Goal: Information Seeking & Learning: Find specific fact

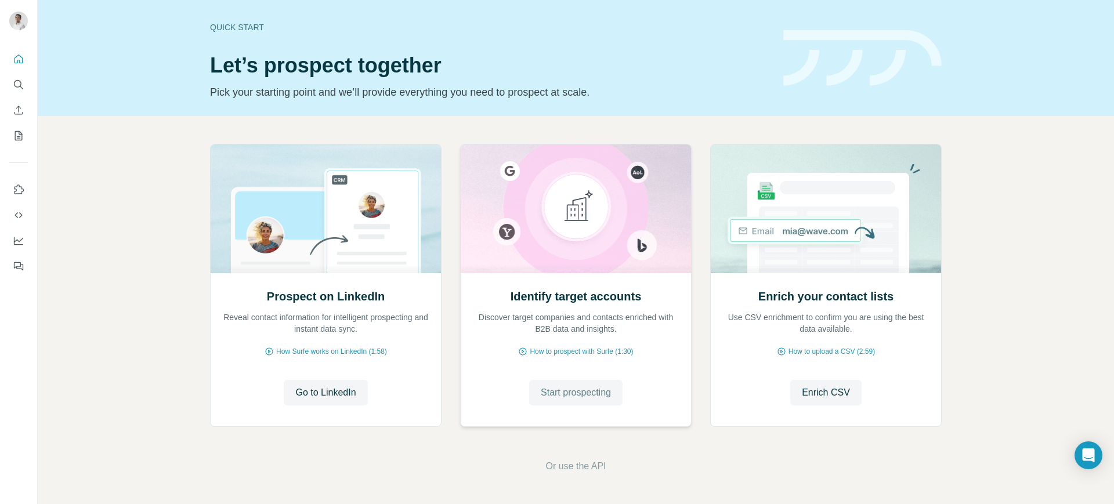
click at [565, 395] on span "Start prospecting" at bounding box center [576, 393] width 70 height 14
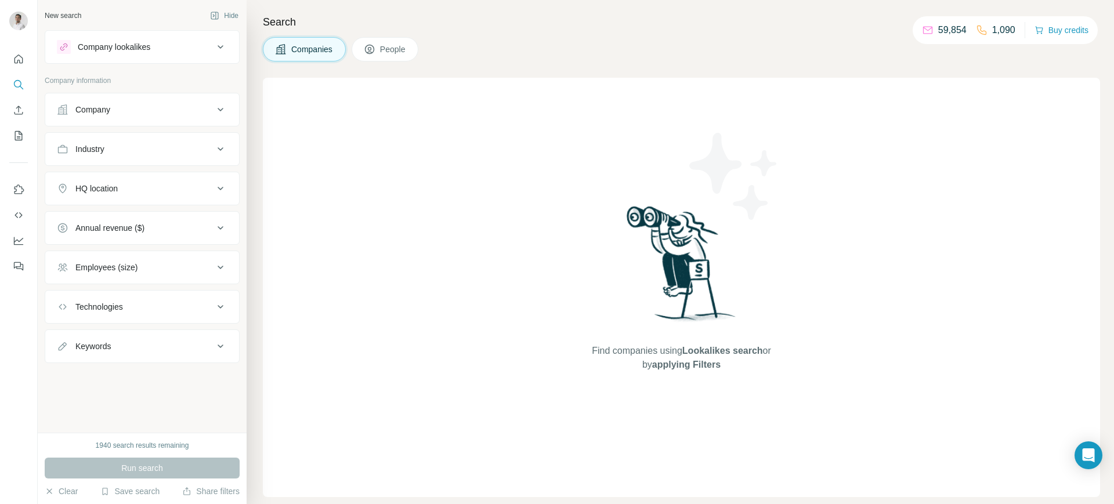
drag, startPoint x: 789, startPoint y: 2, endPoint x: 395, endPoint y: 52, distance: 396.6
click at [395, 52] on span "People" at bounding box center [393, 50] width 27 height 12
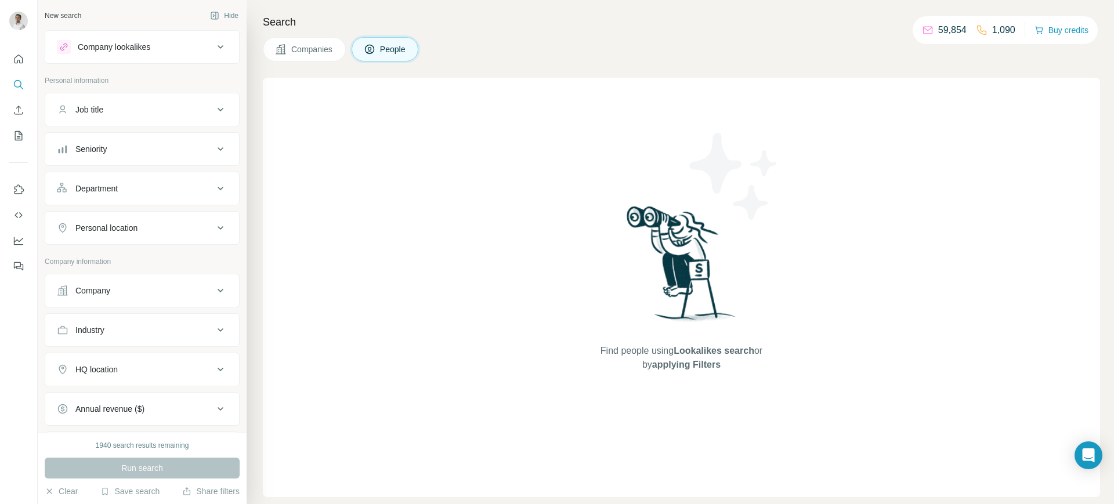
click at [214, 186] on icon at bounding box center [221, 189] width 14 height 14
click at [183, 215] on input at bounding box center [135, 217] width 143 height 13
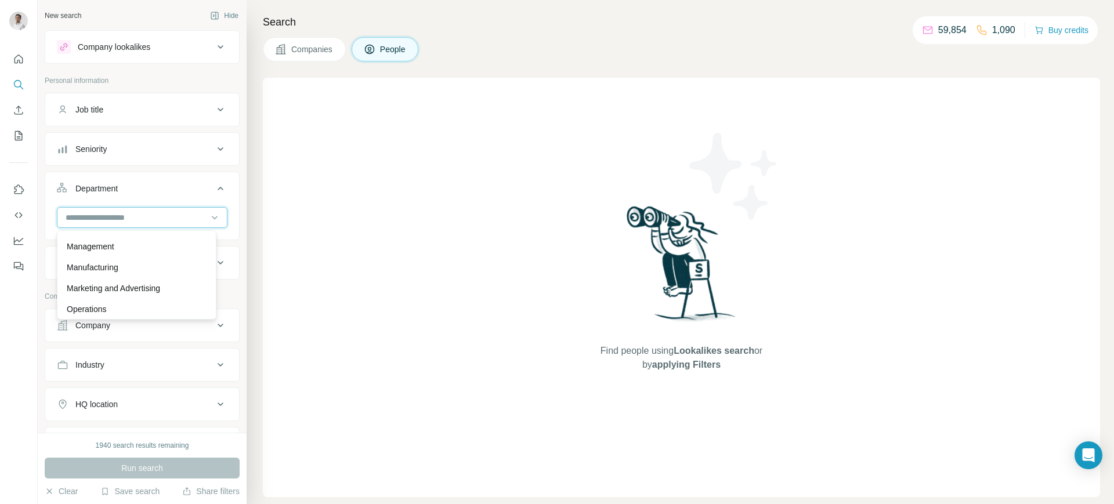
scroll to position [240, 0]
click at [138, 274] on p "Marketing and Advertising" at bounding box center [113, 276] width 93 height 12
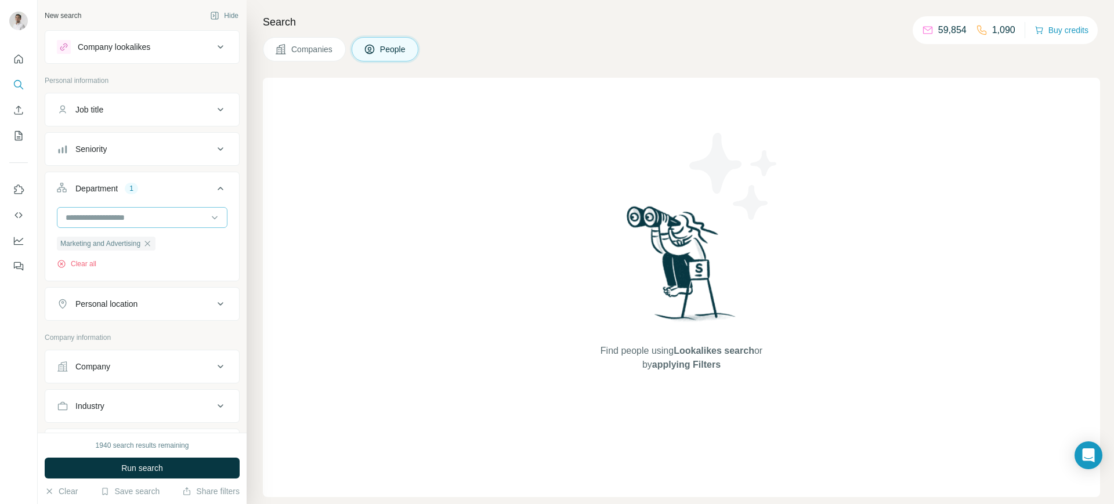
click at [130, 214] on input at bounding box center [135, 217] width 143 height 13
click at [132, 268] on p "PR and Communications" at bounding box center [112, 271] width 90 height 12
click at [214, 328] on icon at bounding box center [221, 324] width 14 height 14
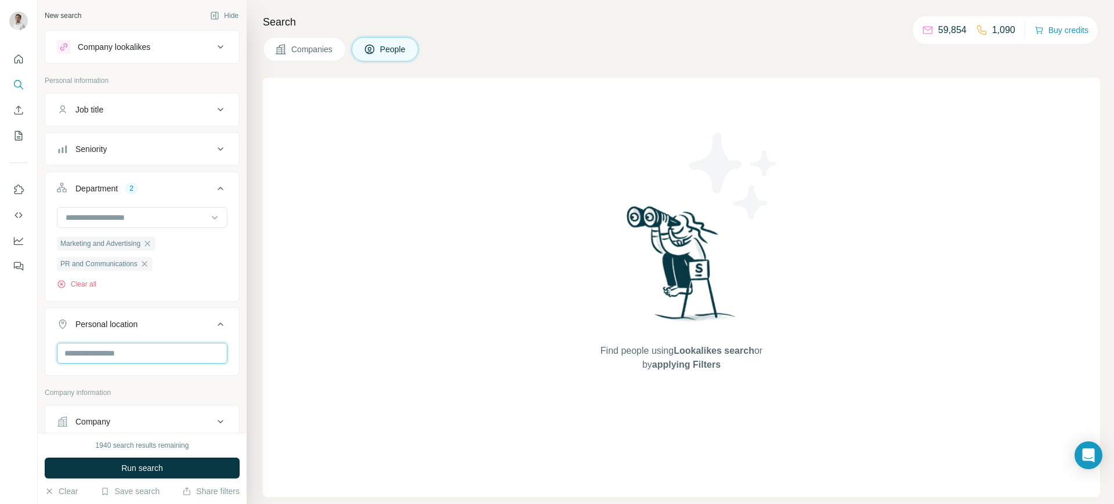
click at [144, 356] on input "text" at bounding box center [142, 353] width 171 height 21
type input "***"
click at [103, 384] on label "🇵🇭 [GEOGRAPHIC_DATA]" at bounding box center [115, 385] width 97 height 14
click at [13, 381] on div at bounding box center [19, 252] width 38 height 504
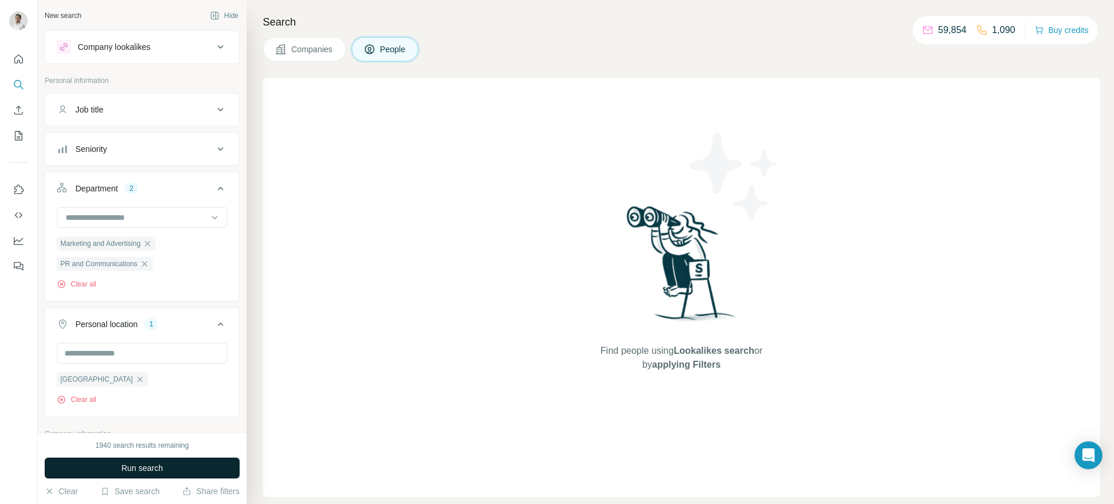
click at [135, 466] on span "Run search" at bounding box center [142, 469] width 42 height 12
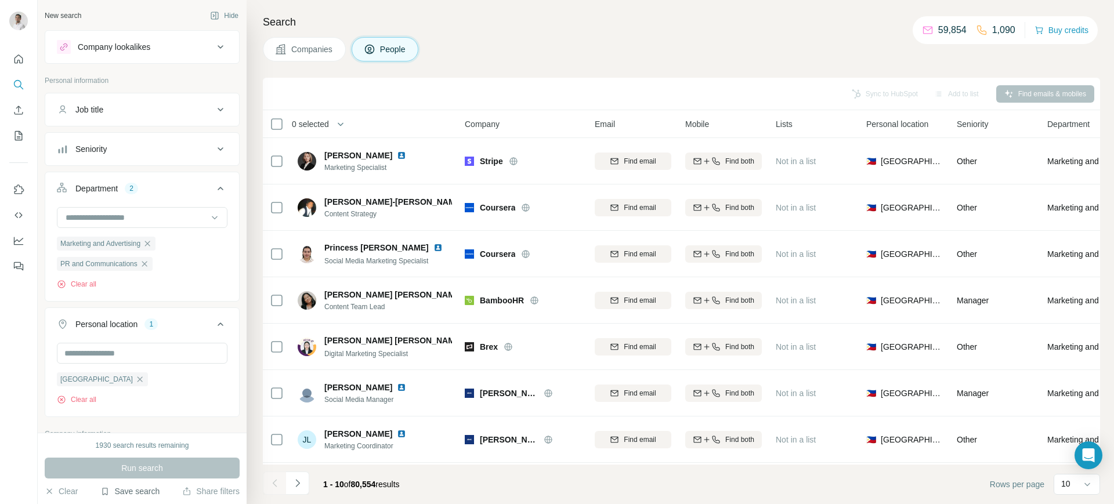
click at [135, 489] on button "Save search" at bounding box center [129, 492] width 59 height 12
click at [145, 445] on div "Save search" at bounding box center [163, 447] width 122 height 23
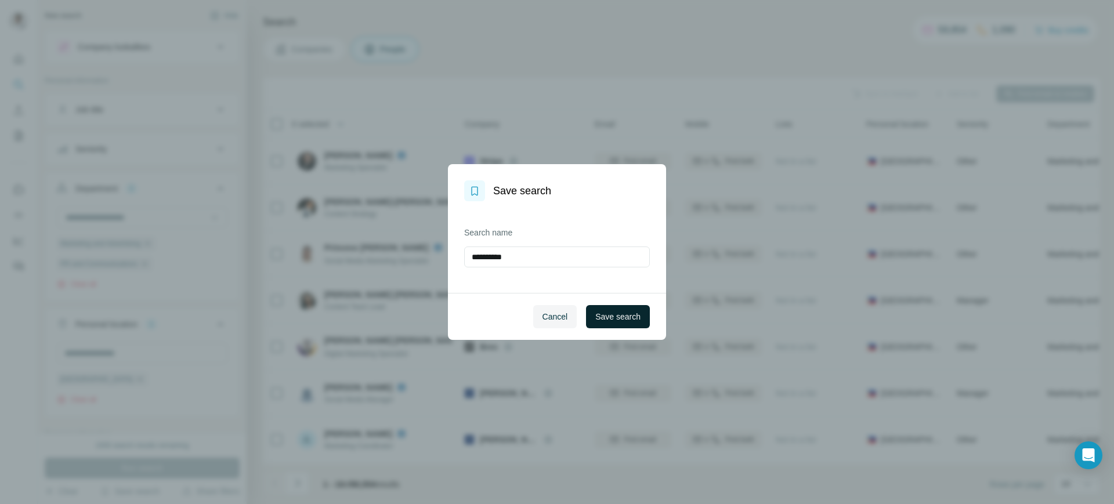
click at [615, 317] on span "Save search" at bounding box center [618, 317] width 45 height 12
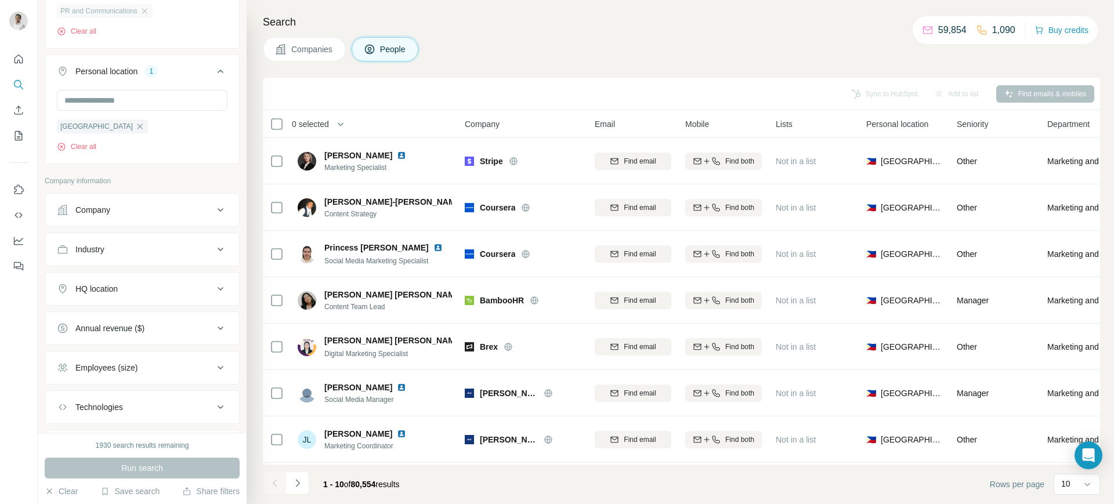
scroll to position [318, 0]
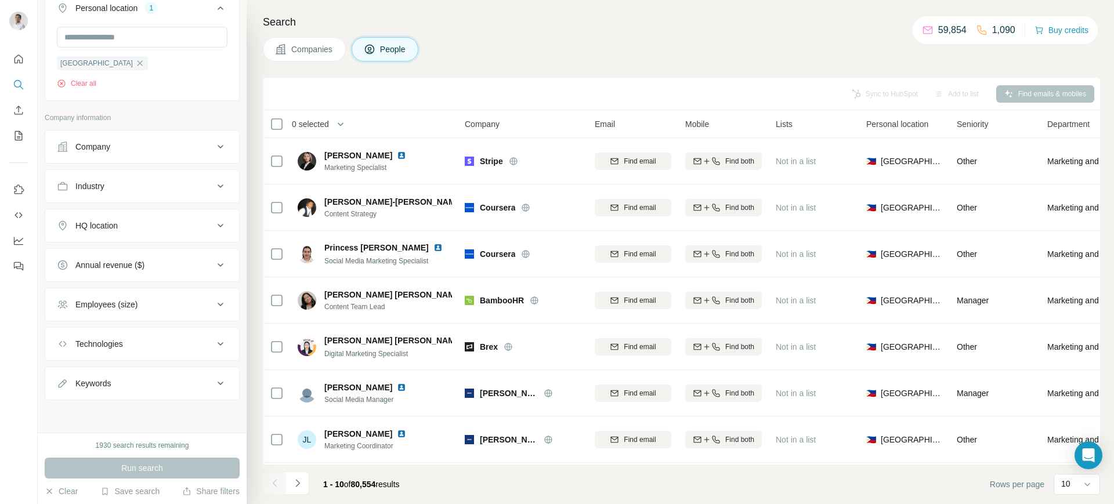
click at [115, 144] on div "Company" at bounding box center [135, 147] width 157 height 12
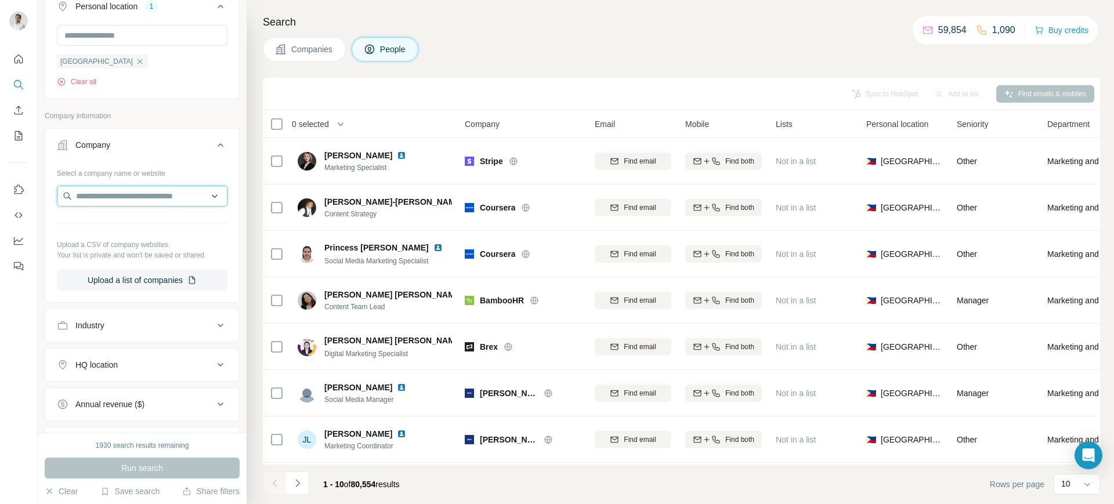
click at [120, 199] on input "text" at bounding box center [142, 196] width 171 height 21
paste input "**********"
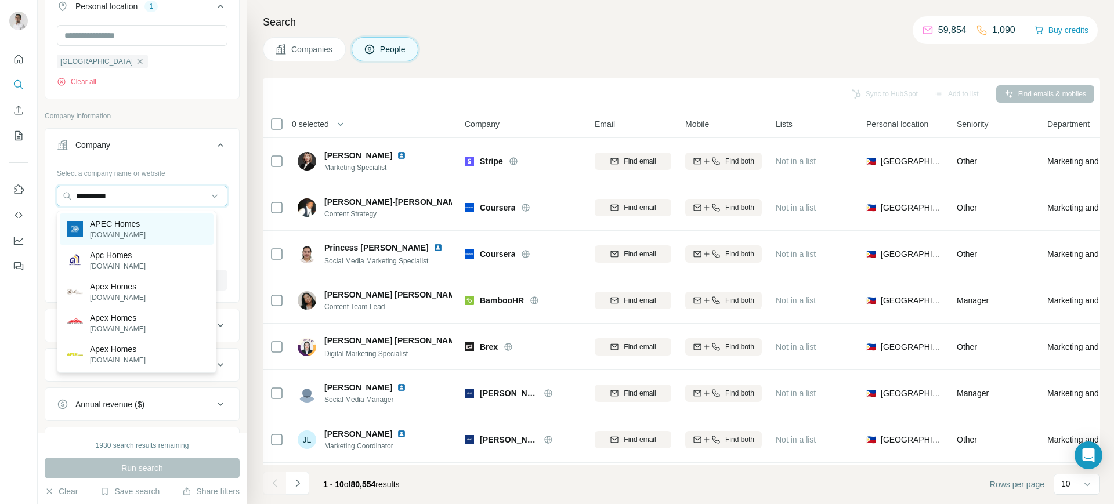
type input "**********"
click at [121, 230] on p "[DOMAIN_NAME]" at bounding box center [118, 235] width 56 height 10
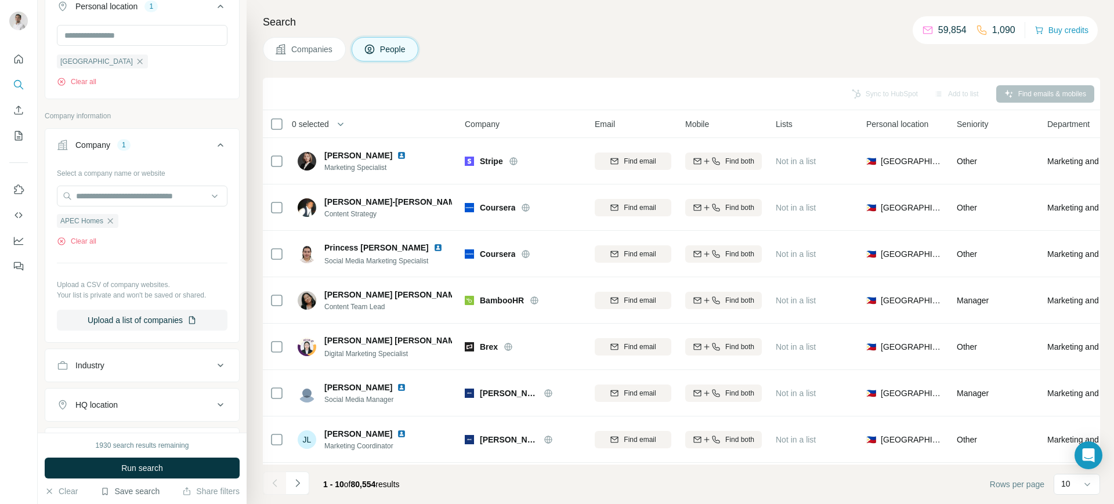
click at [135, 488] on button "Save search" at bounding box center [129, 492] width 59 height 12
click at [144, 470] on div "View my saved searches" at bounding box center [163, 471] width 122 height 23
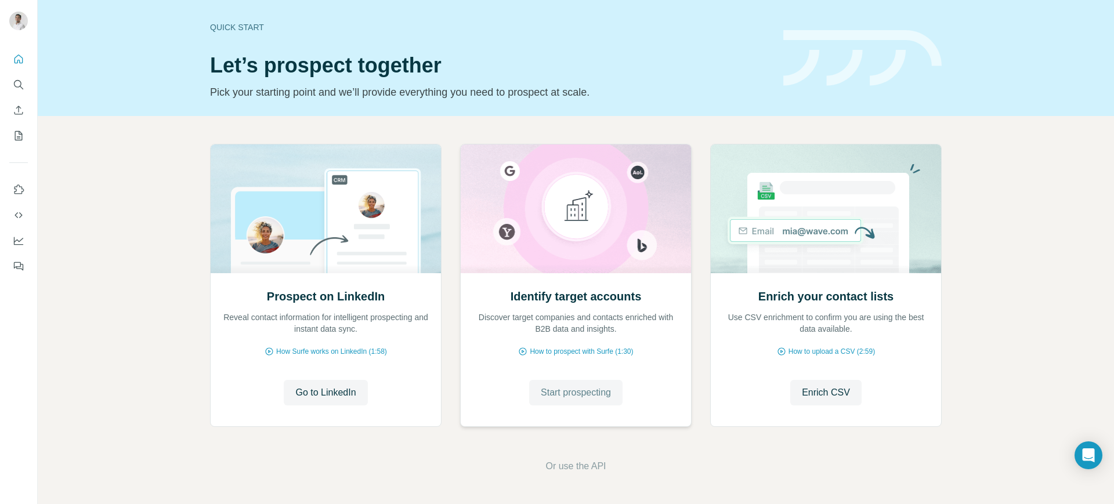
drag, startPoint x: 582, startPoint y: 20, endPoint x: 590, endPoint y: 395, distance: 375.0
click at [590, 395] on span "Start prospecting" at bounding box center [576, 393] width 70 height 14
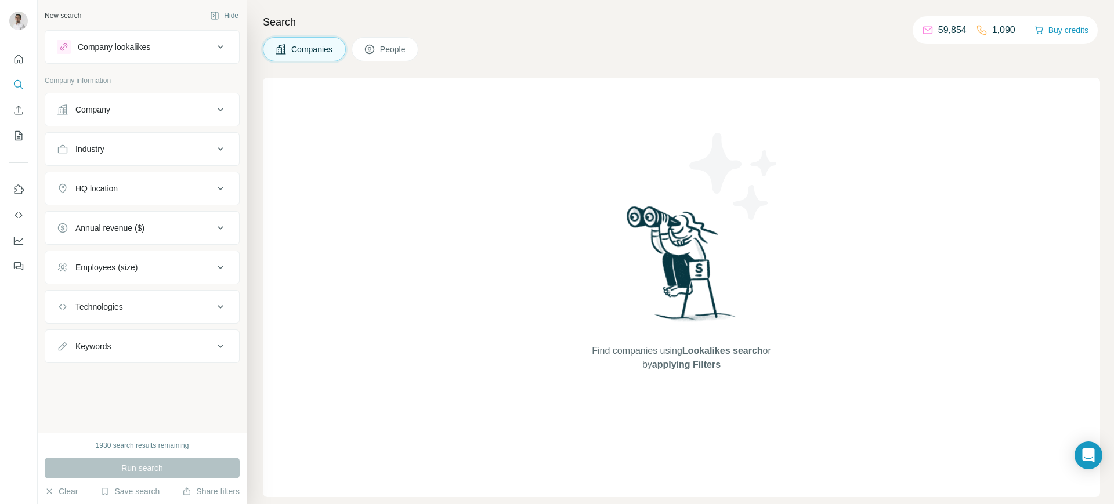
click at [389, 49] on span "People" at bounding box center [393, 50] width 27 height 12
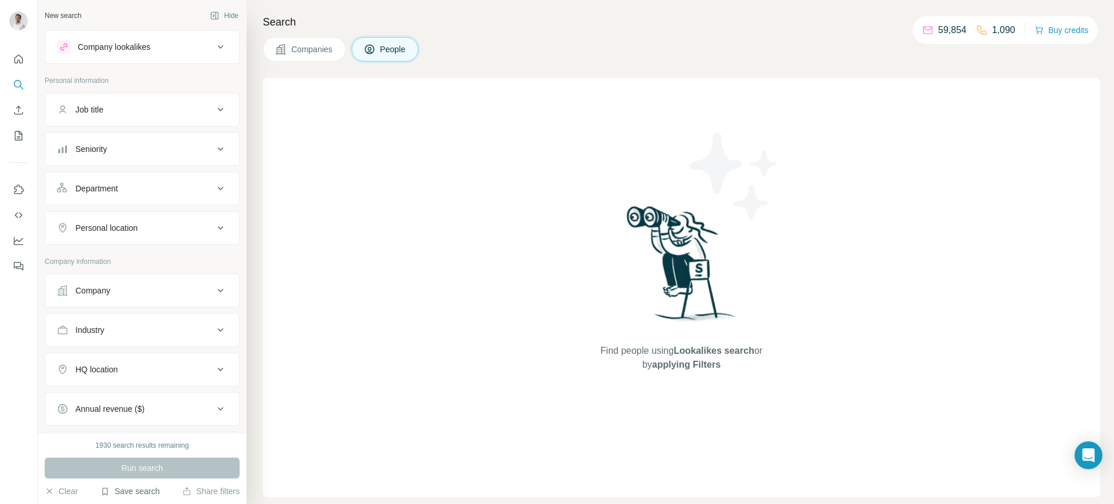
click at [136, 493] on button "Save search" at bounding box center [129, 492] width 59 height 12
click at [151, 465] on div "View my saved searches" at bounding box center [163, 471] width 122 height 23
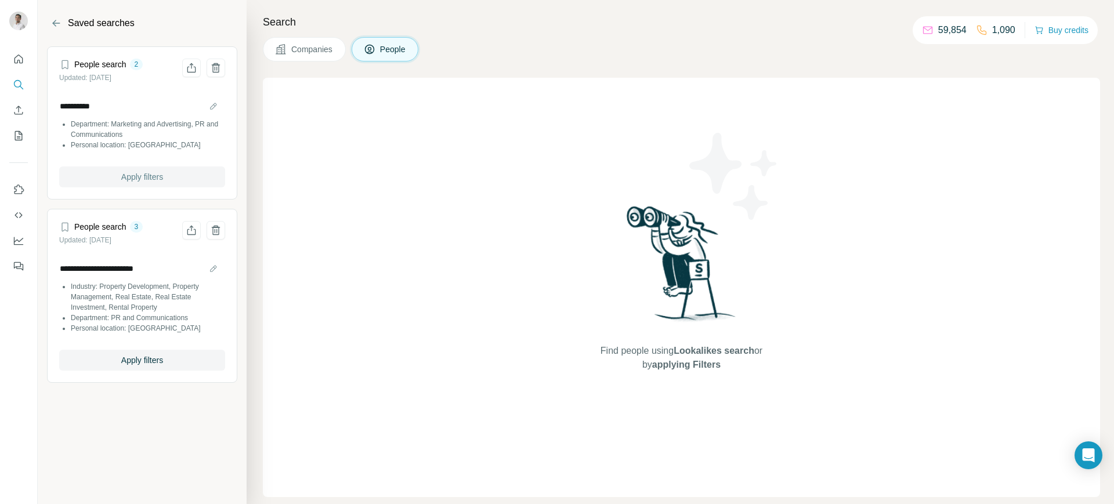
click at [160, 174] on span "Apply filters" at bounding box center [142, 177] width 42 height 12
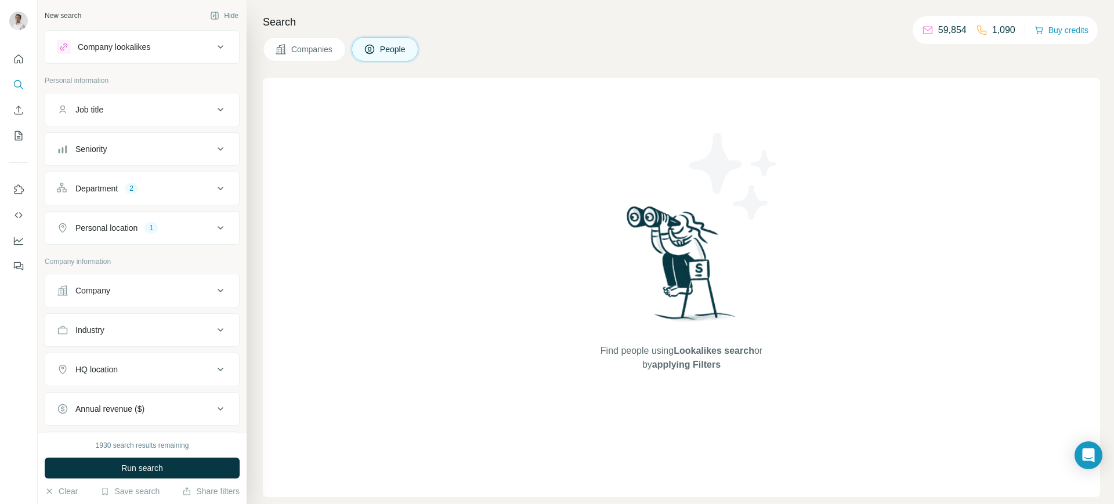
click at [110, 288] on div "Company" at bounding box center [92, 291] width 35 height 12
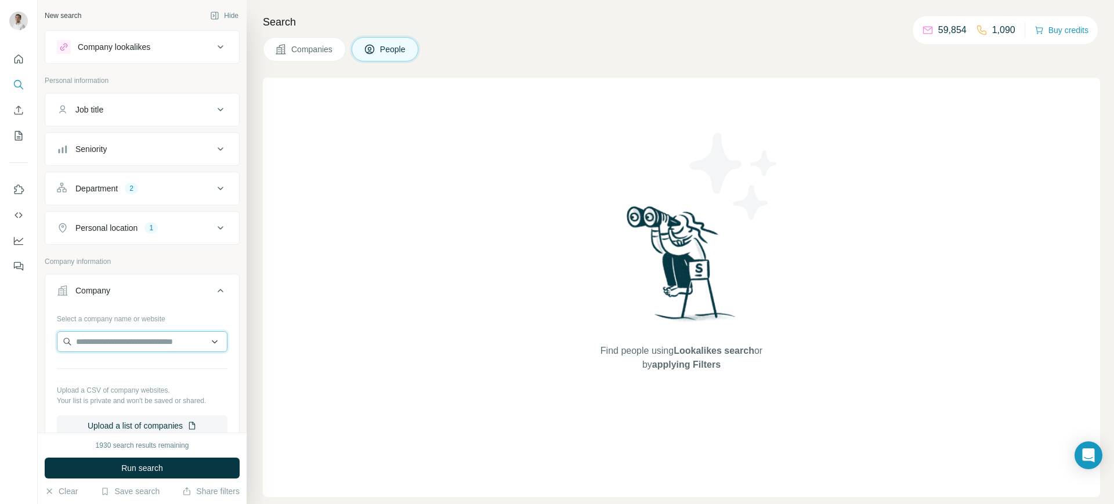
click at [125, 342] on input "text" at bounding box center [142, 341] width 171 height 21
paste input "**********"
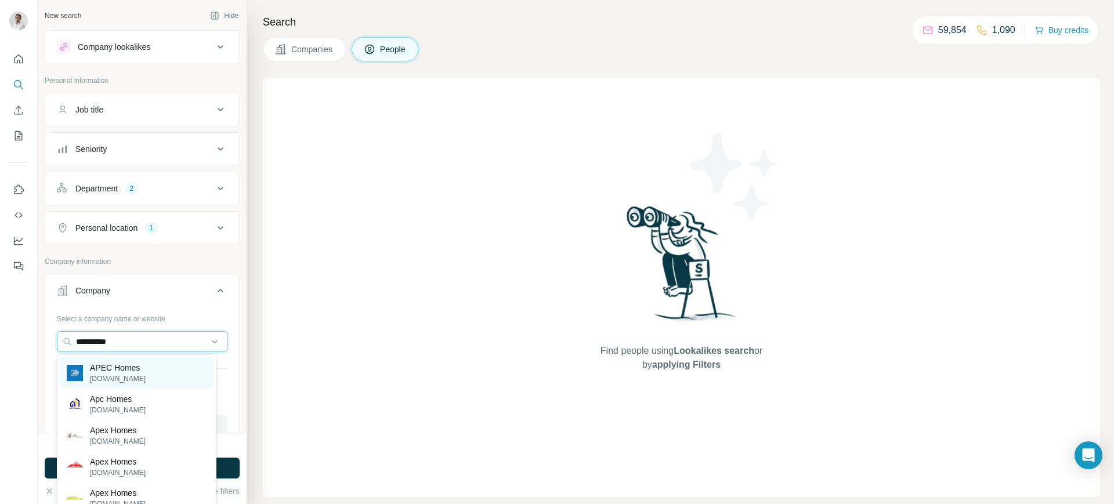
type input "**********"
click at [125, 372] on p "APEC Homes" at bounding box center [118, 368] width 56 height 12
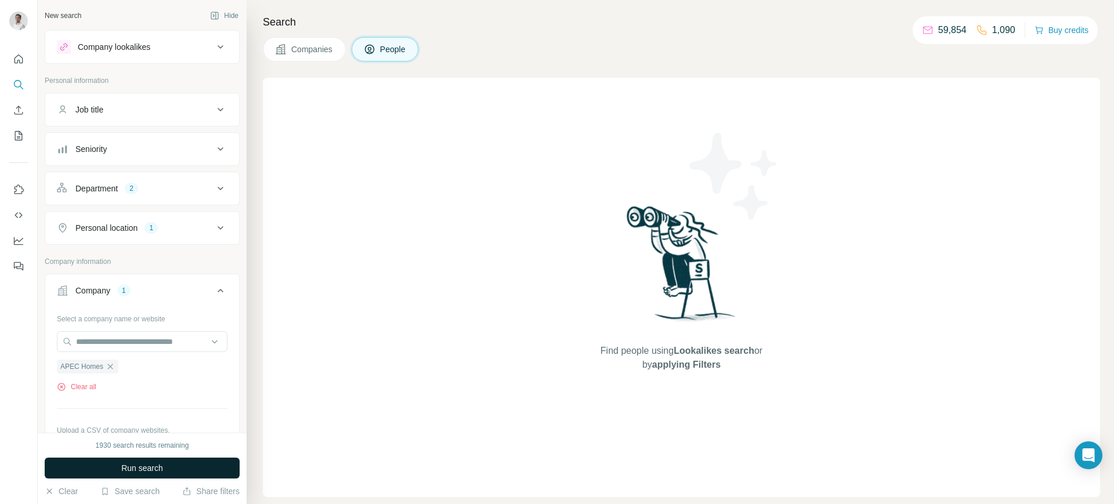
click at [143, 464] on span "Run search" at bounding box center [142, 469] width 42 height 12
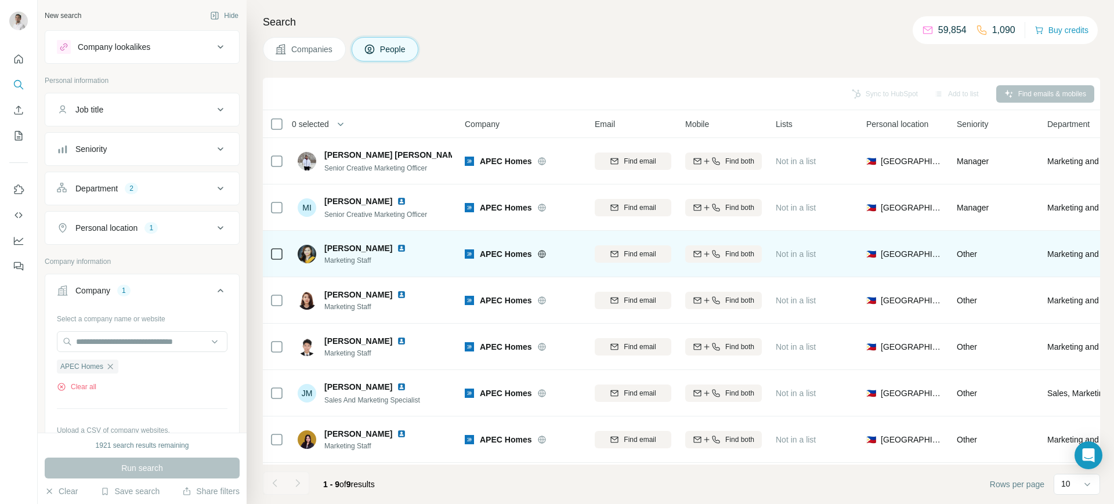
click at [406, 245] on img at bounding box center [401, 248] width 9 height 9
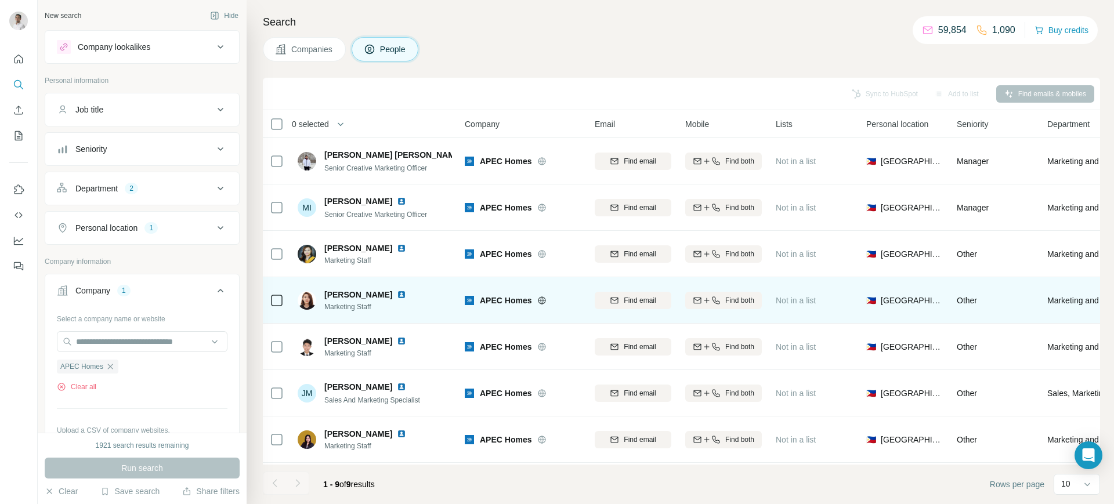
click at [402, 292] on img at bounding box center [401, 294] width 9 height 9
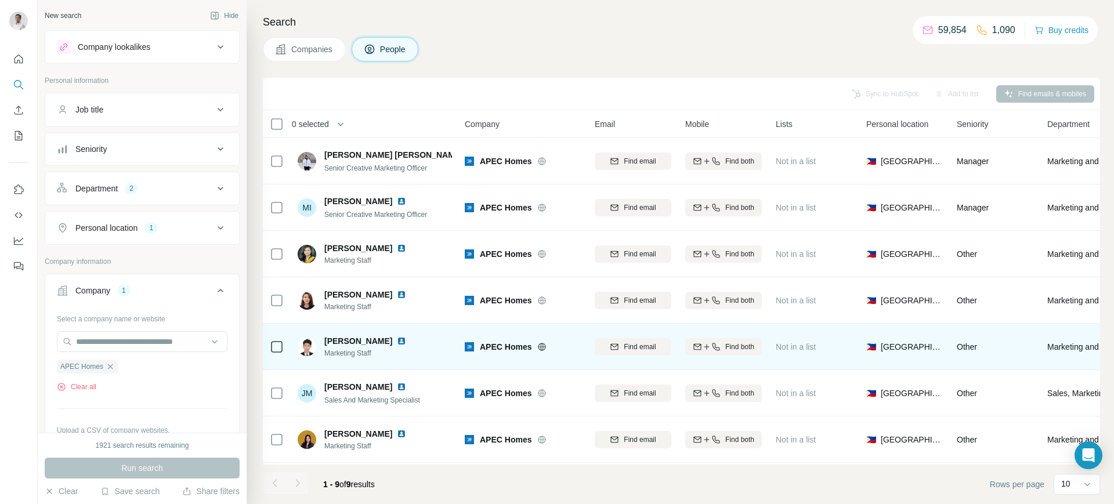
click at [397, 341] on img at bounding box center [401, 341] width 9 height 9
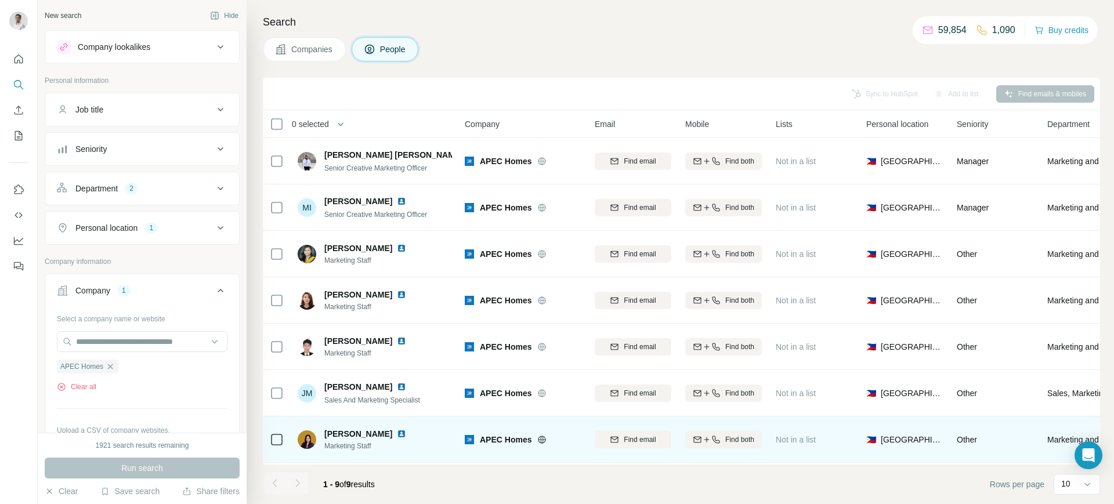
click at [397, 431] on img at bounding box center [401, 434] width 9 height 9
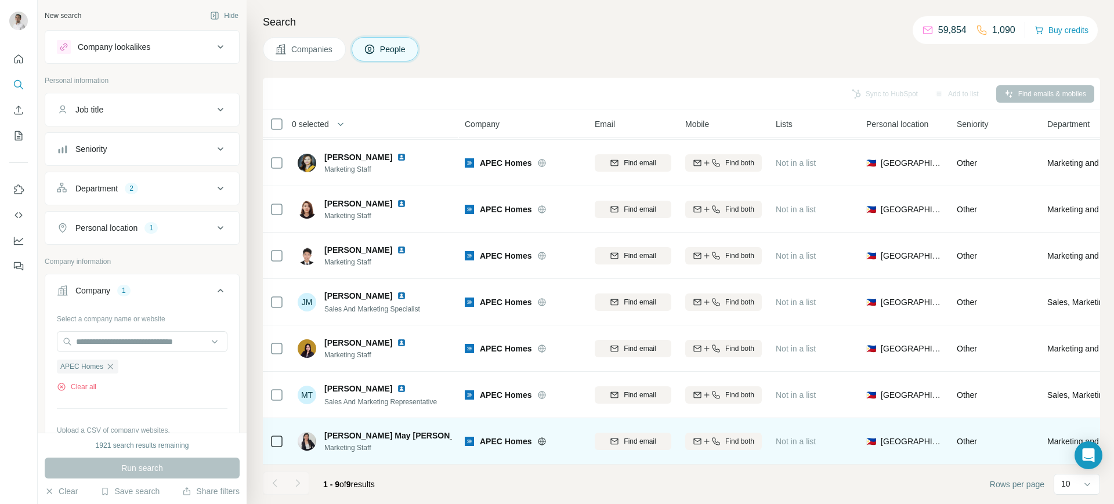
click at [486, 431] on img at bounding box center [490, 435] width 9 height 9
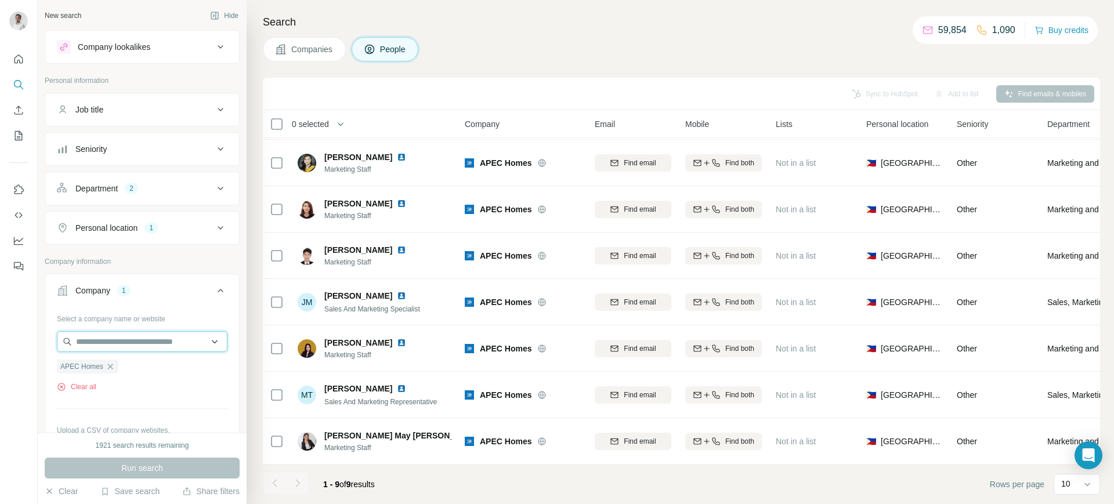
click at [126, 344] on input "text" at bounding box center [142, 341] width 171 height 21
paste input "*********"
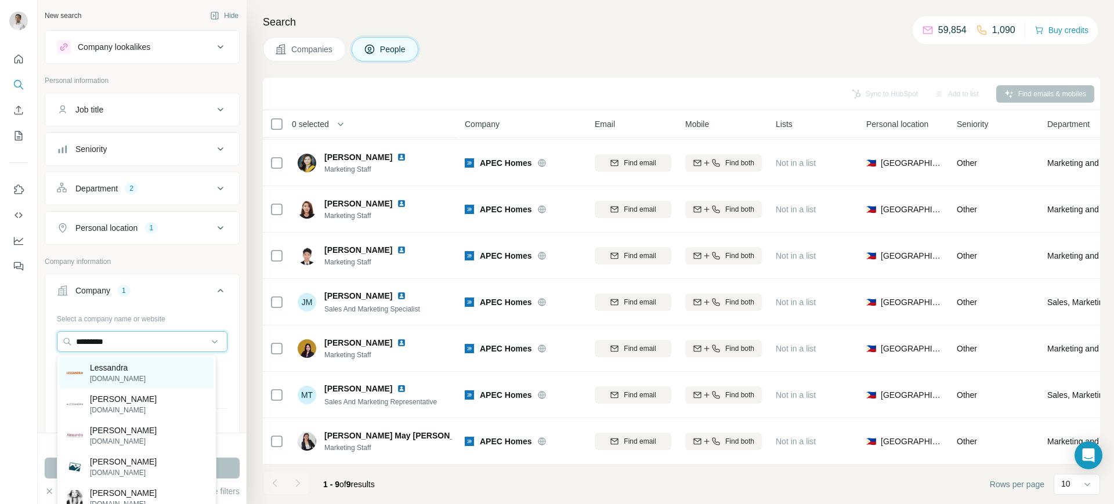
type input "*********"
click at [123, 371] on p "Lessandra" at bounding box center [118, 368] width 56 height 12
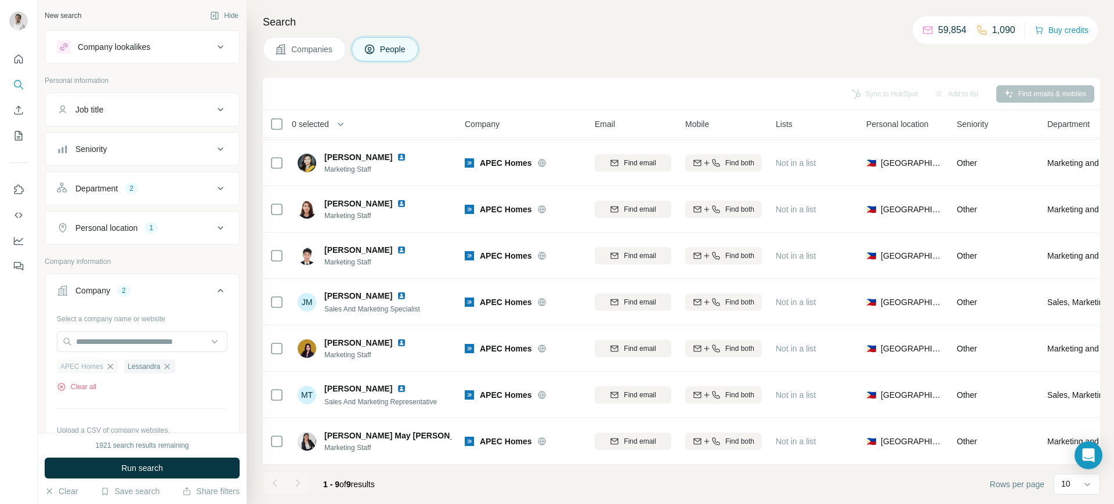
click at [109, 366] on icon "button" at bounding box center [110, 366] width 9 height 9
click at [131, 467] on span "Run search" at bounding box center [142, 469] width 42 height 12
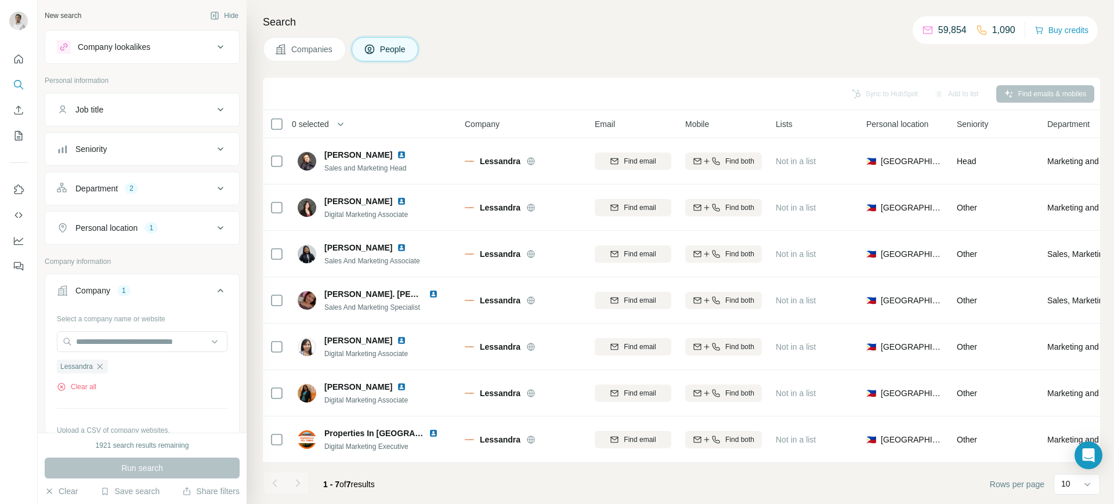
scroll to position [6, 0]
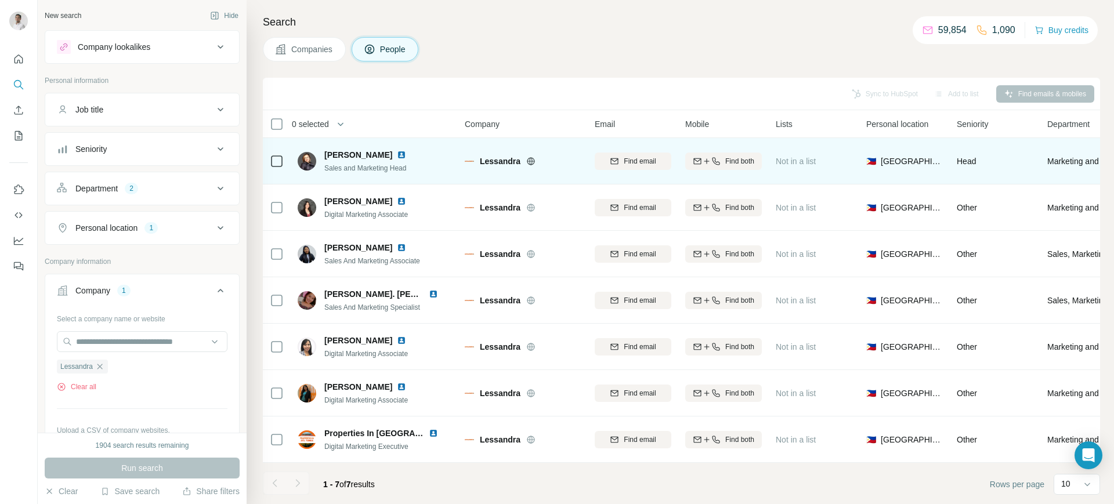
click at [406, 150] on img at bounding box center [401, 154] width 9 height 9
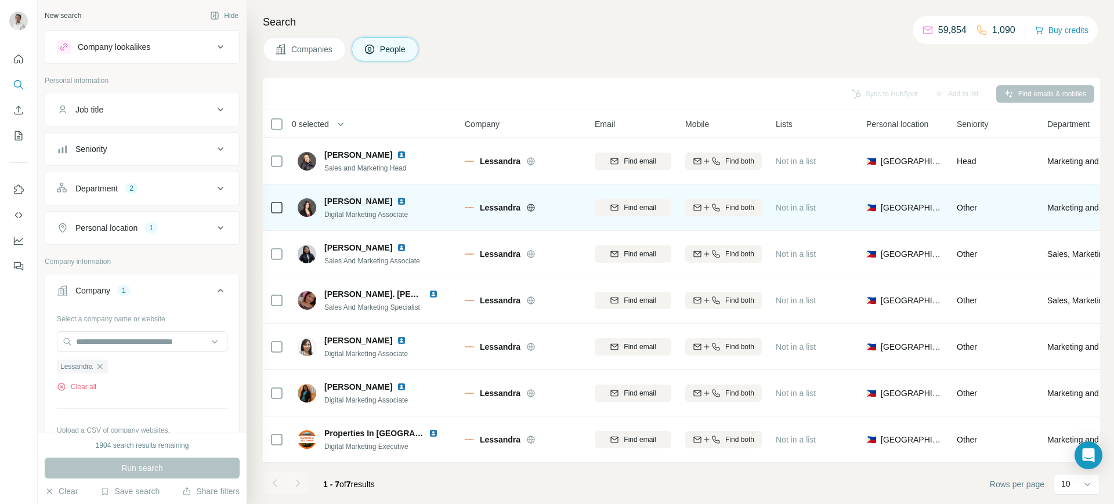
scroll to position [0, 0]
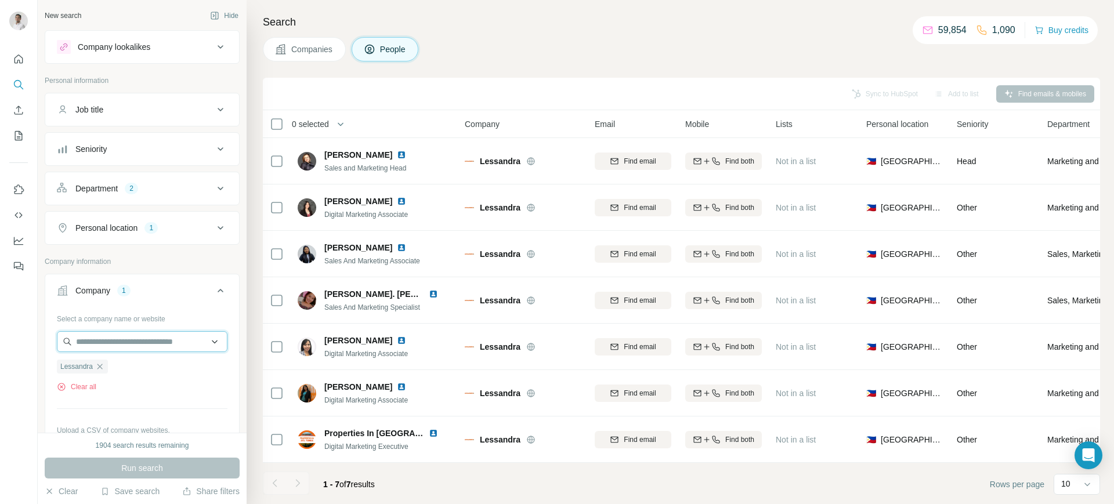
click at [121, 340] on input "text" at bounding box center [142, 341] width 171 height 21
paste input "**********"
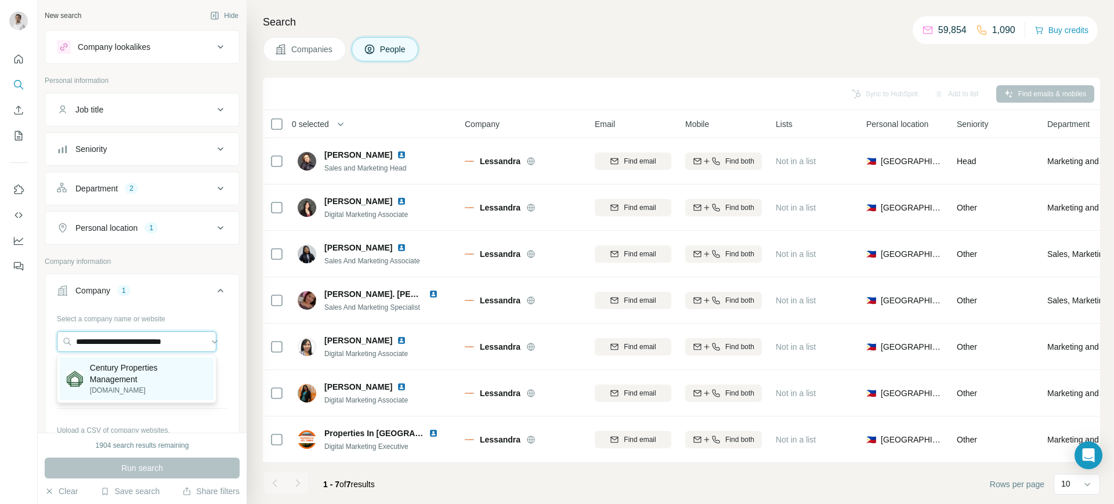
type input "**********"
click at [124, 370] on p "Century Properties Management" at bounding box center [148, 373] width 117 height 23
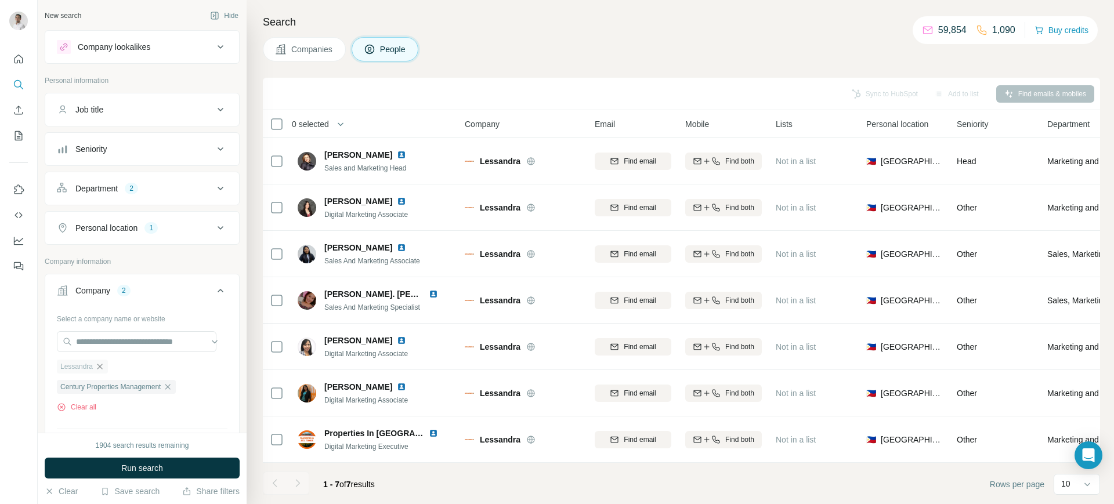
click at [100, 365] on icon "button" at bounding box center [99, 366] width 9 height 9
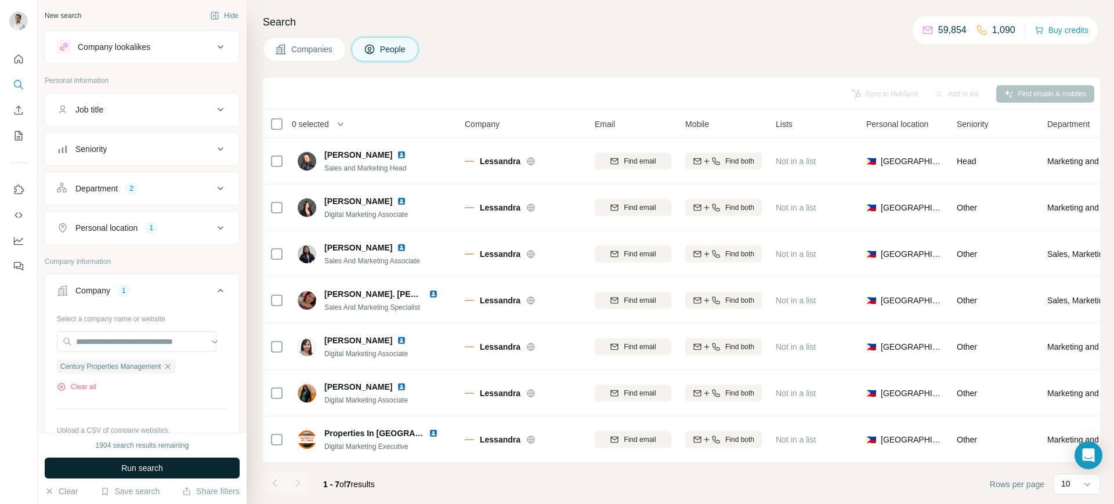
click at [135, 464] on span "Run search" at bounding box center [142, 469] width 42 height 12
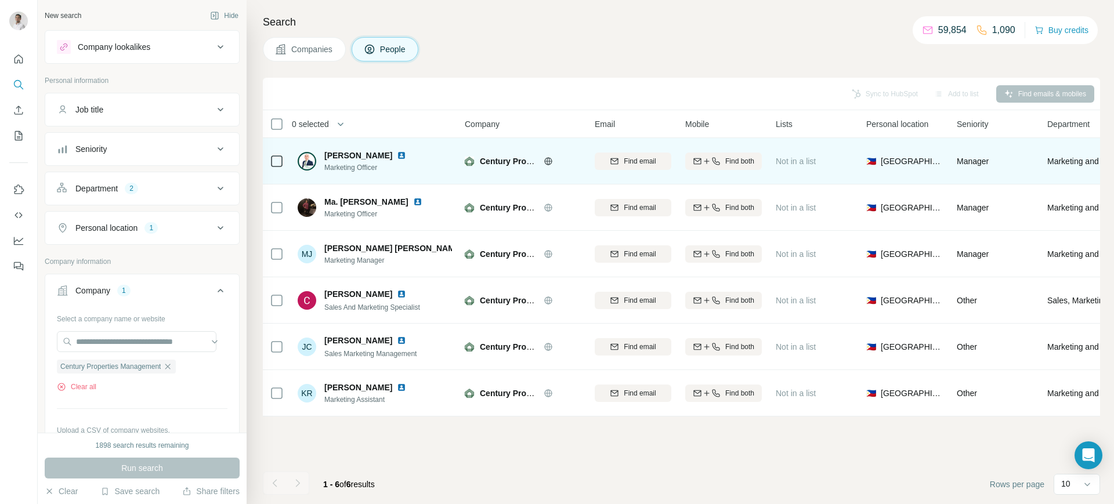
click at [397, 154] on img at bounding box center [401, 155] width 9 height 9
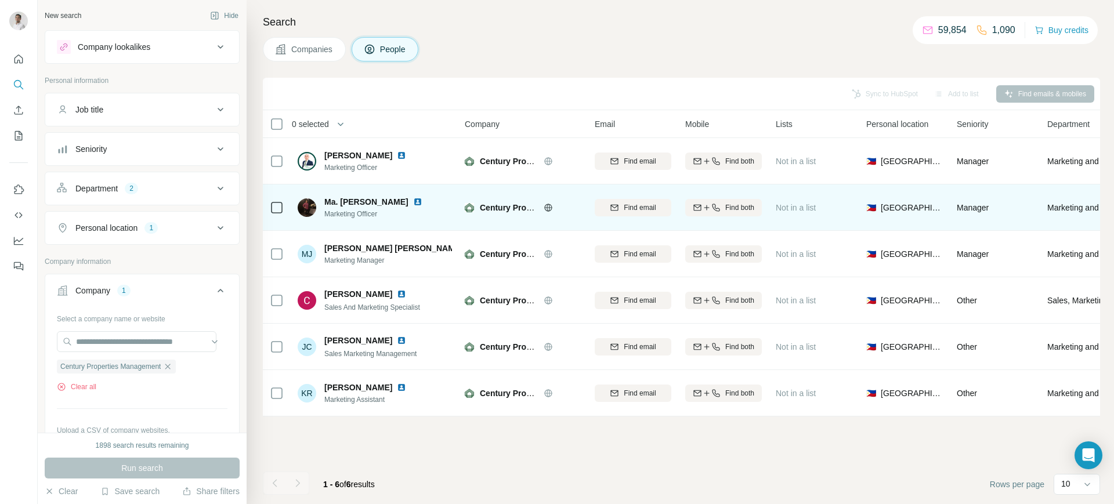
click at [423, 199] on img at bounding box center [417, 201] width 9 height 9
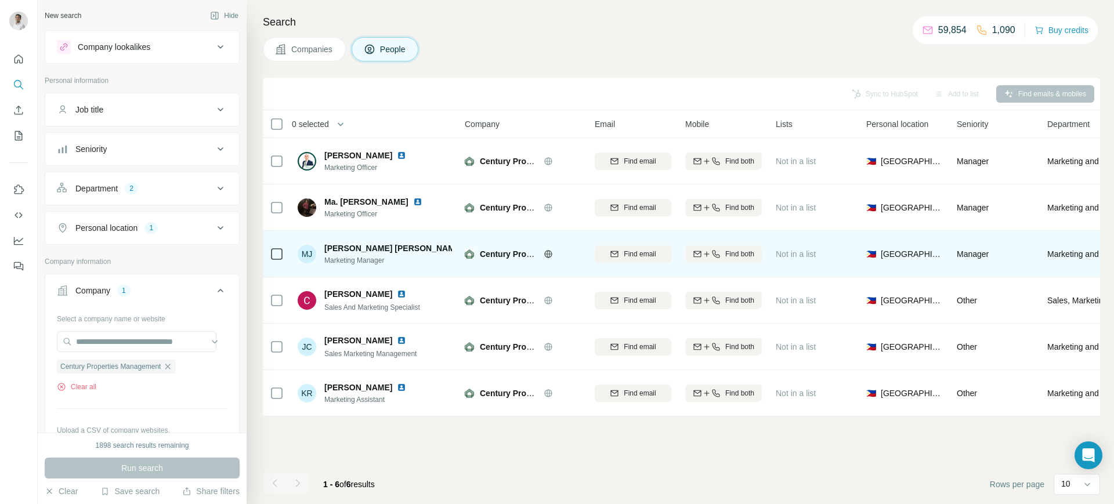
click at [507, 247] on img at bounding box center [511, 248] width 9 height 9
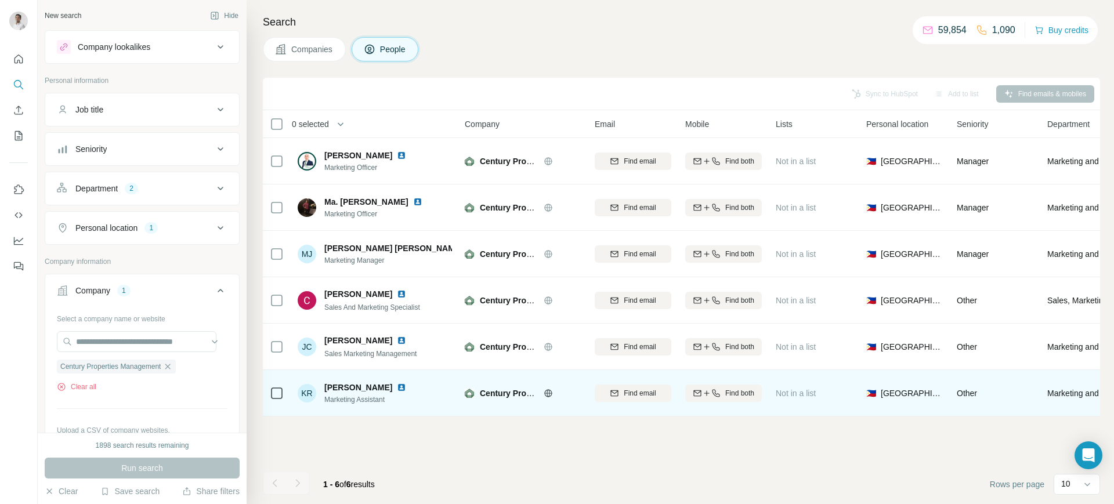
click at [397, 386] on img at bounding box center [401, 387] width 9 height 9
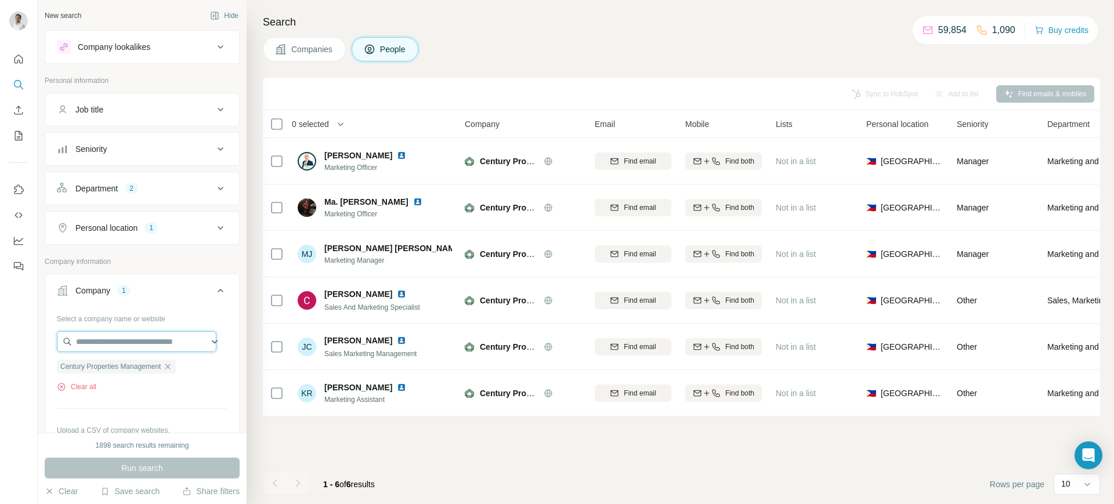
click at [158, 340] on input "text" at bounding box center [137, 341] width 160 height 21
paste input "**********"
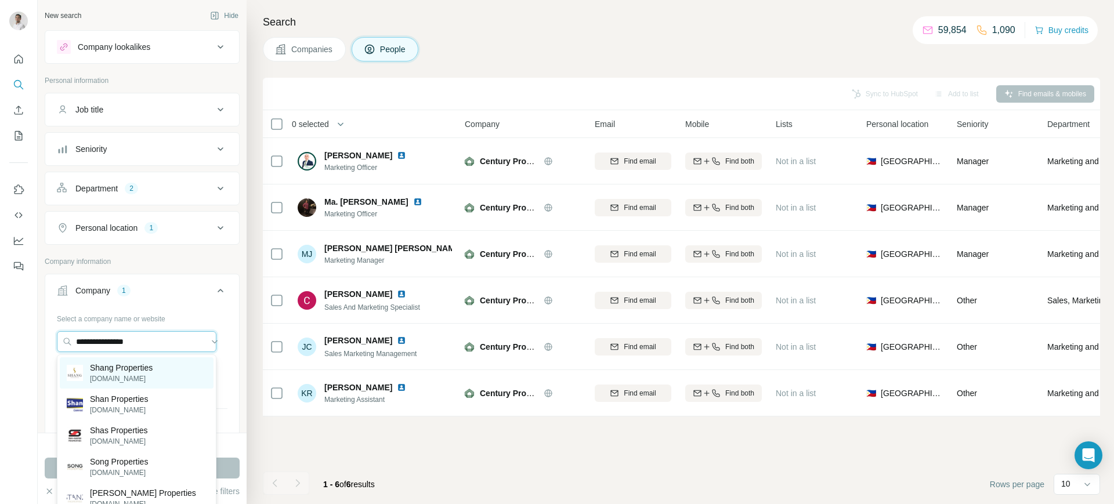
type input "**********"
click at [150, 369] on p "Shang Properties" at bounding box center [121, 368] width 63 height 12
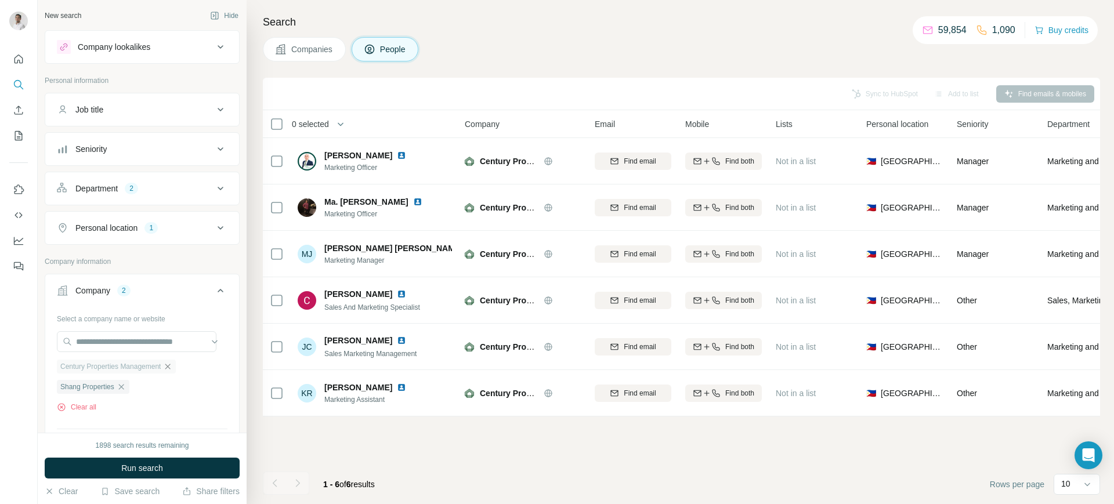
click at [172, 370] on icon "button" at bounding box center [167, 366] width 9 height 9
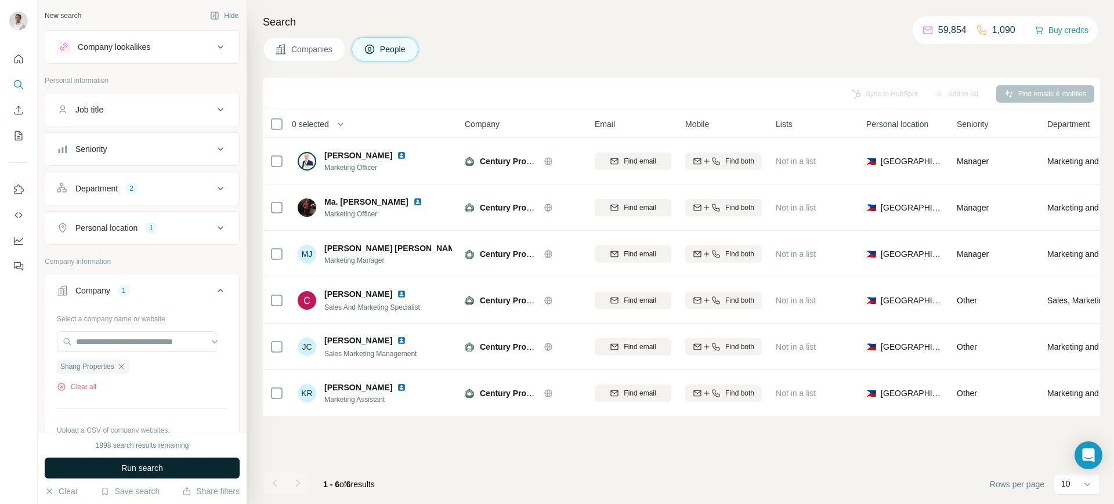
click at [150, 464] on span "Run search" at bounding box center [142, 469] width 42 height 12
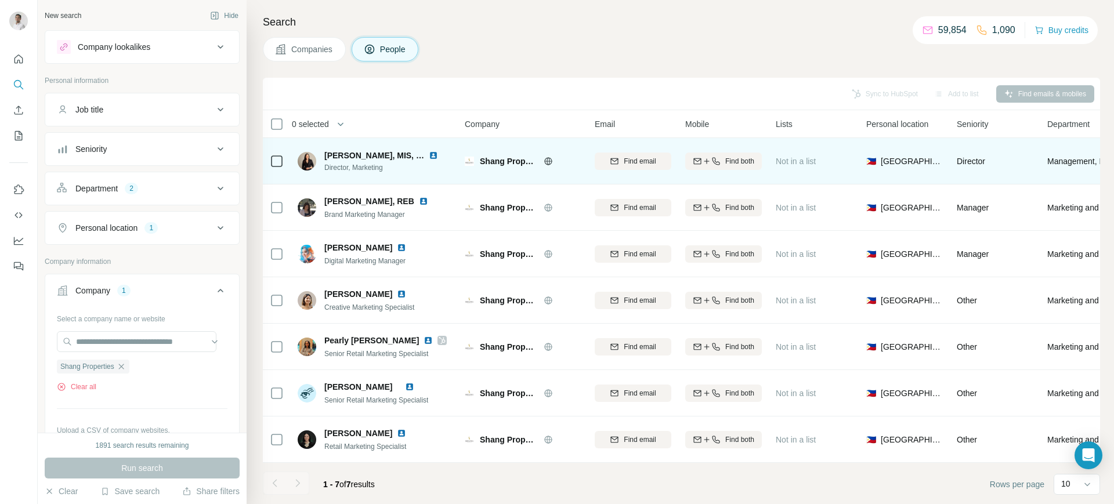
click at [432, 154] on img at bounding box center [433, 155] width 9 height 9
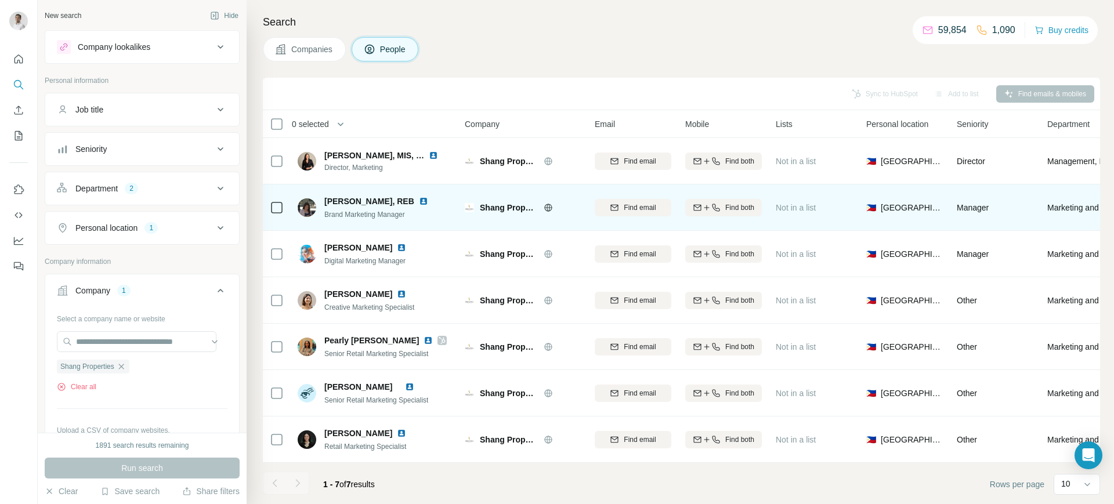
click at [428, 203] on img at bounding box center [423, 201] width 9 height 9
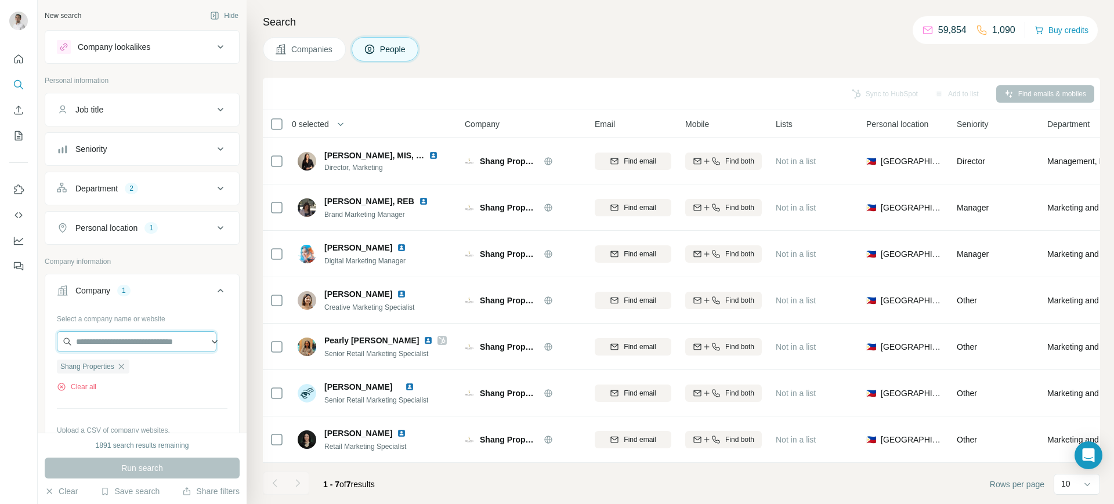
click at [165, 342] on input "text" at bounding box center [137, 341] width 160 height 21
paste input "**********"
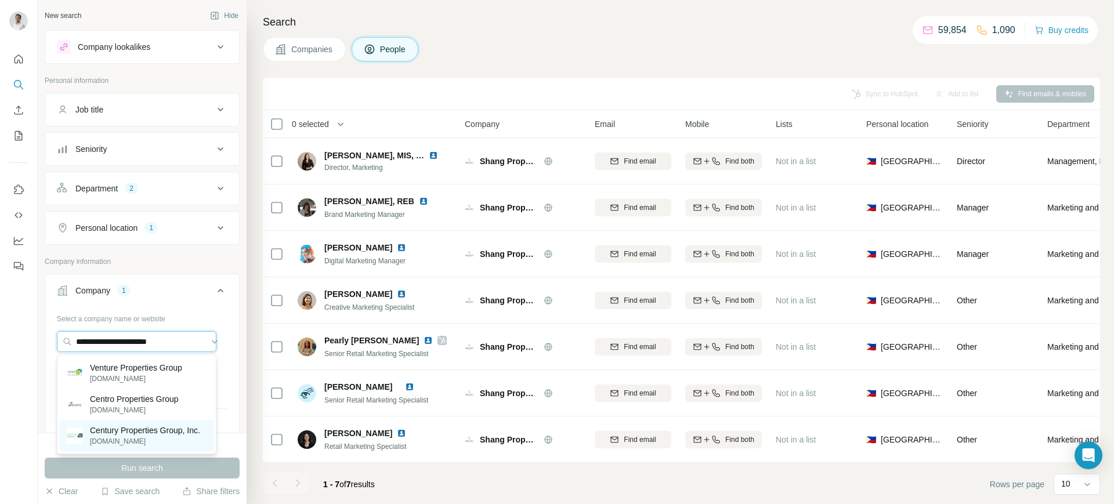
type input "**********"
click at [138, 434] on p "Century Properties Group, Inc." at bounding box center [145, 431] width 110 height 12
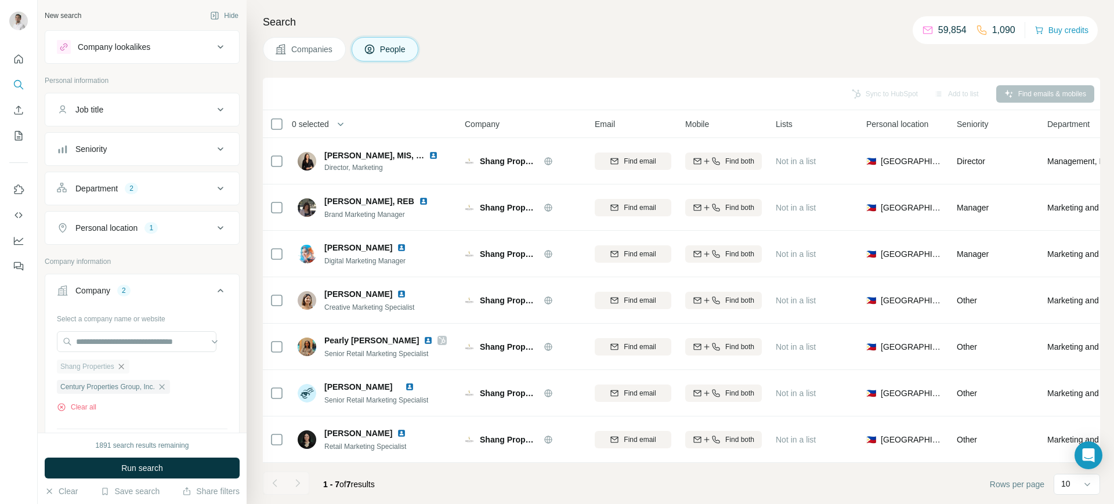
click at [124, 366] on icon "button" at bounding box center [120, 366] width 5 height 5
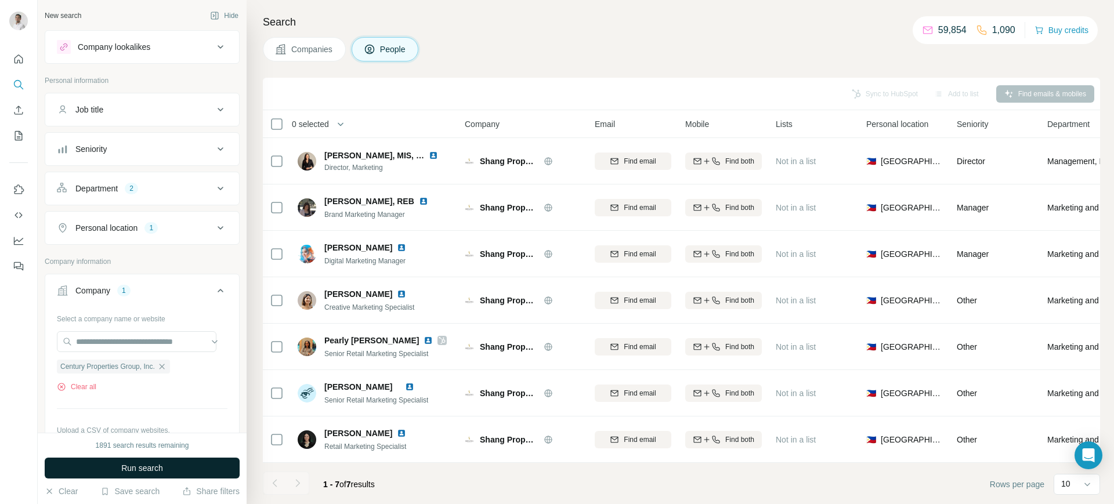
click at [136, 466] on span "Run search" at bounding box center [142, 469] width 42 height 12
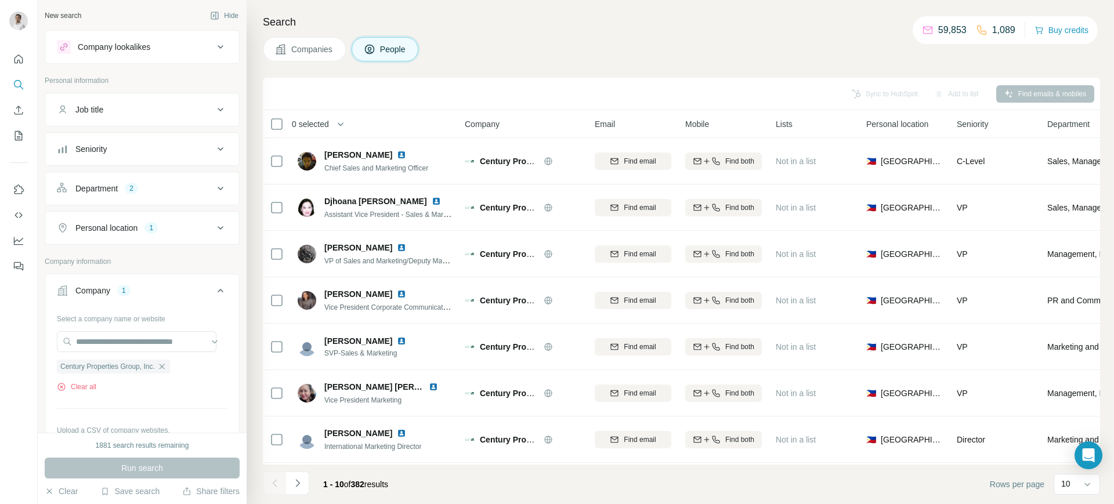
click at [214, 183] on icon at bounding box center [221, 189] width 14 height 14
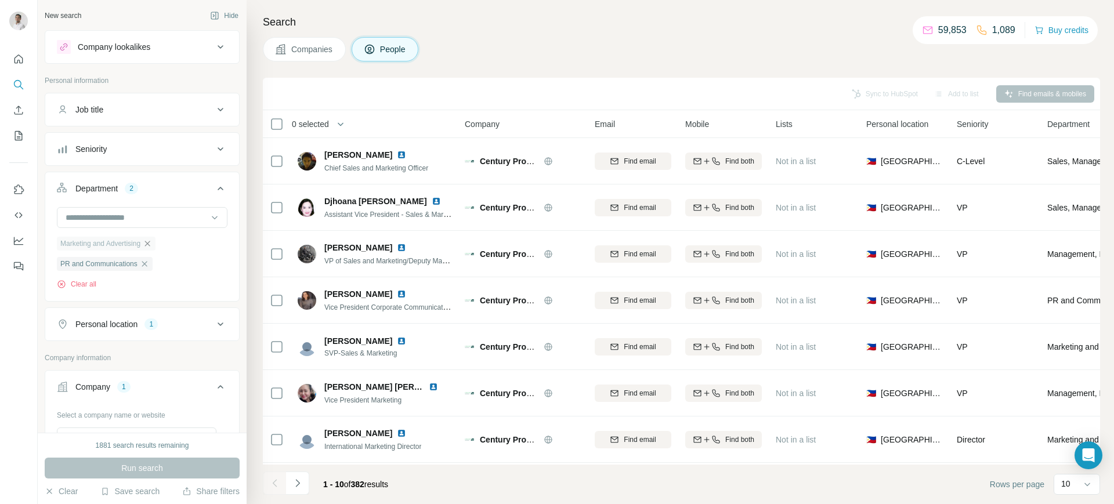
click at [150, 244] on icon "button" at bounding box center [147, 243] width 5 height 5
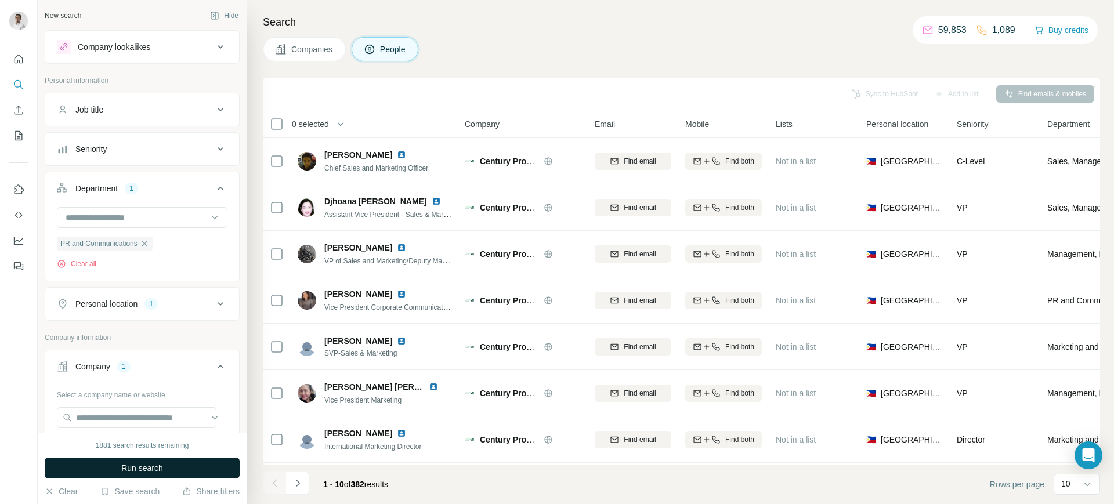
click at [143, 471] on span "Run search" at bounding box center [142, 469] width 42 height 12
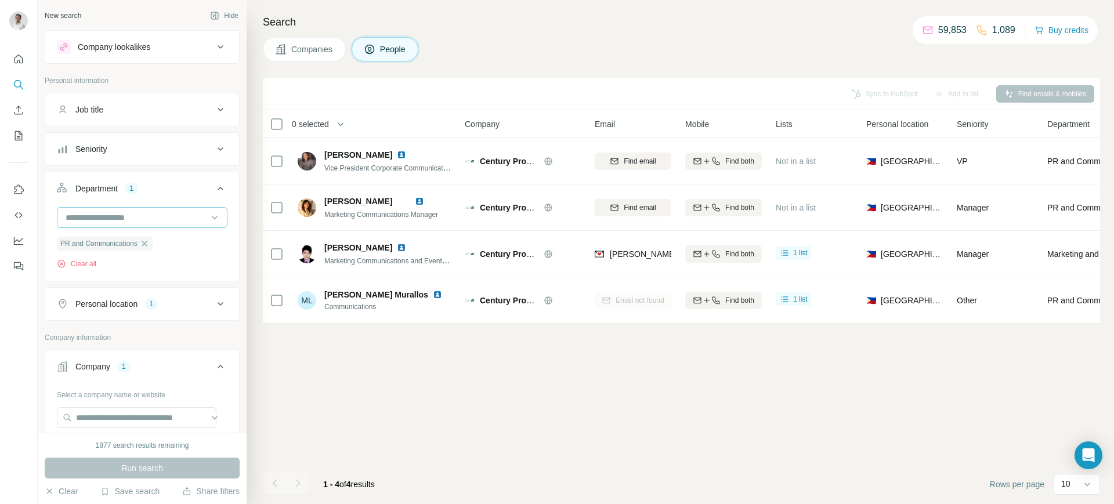
click at [135, 214] on input at bounding box center [135, 217] width 143 height 13
click at [133, 297] on p "Marketing and Advertising" at bounding box center [113, 303] width 93 height 12
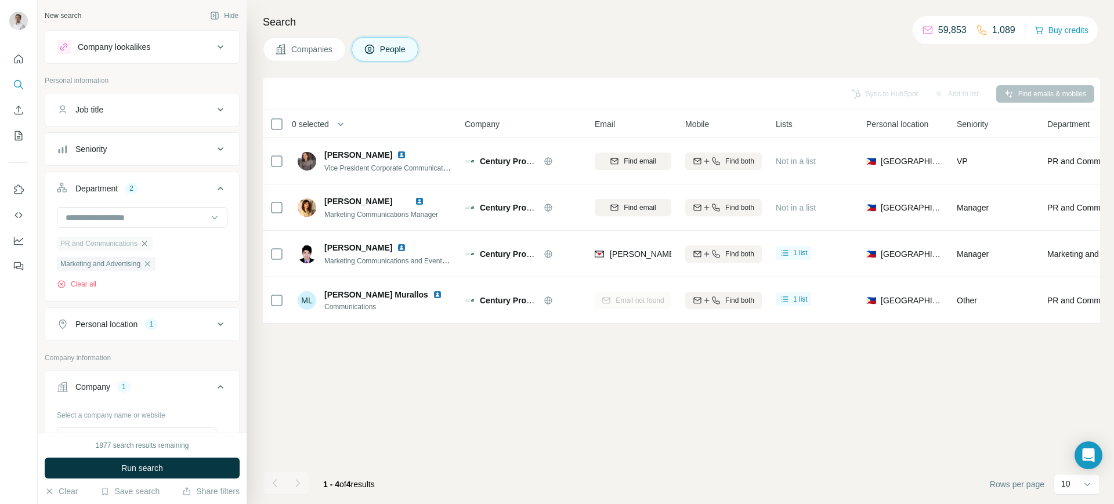
click at [147, 243] on icon "button" at bounding box center [144, 243] width 9 height 9
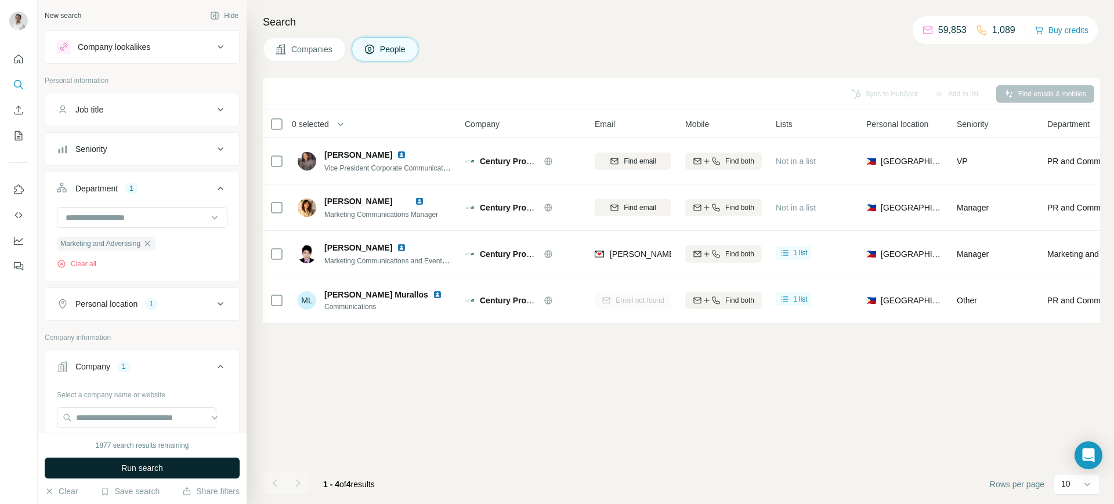
click at [157, 468] on span "Run search" at bounding box center [142, 469] width 42 height 12
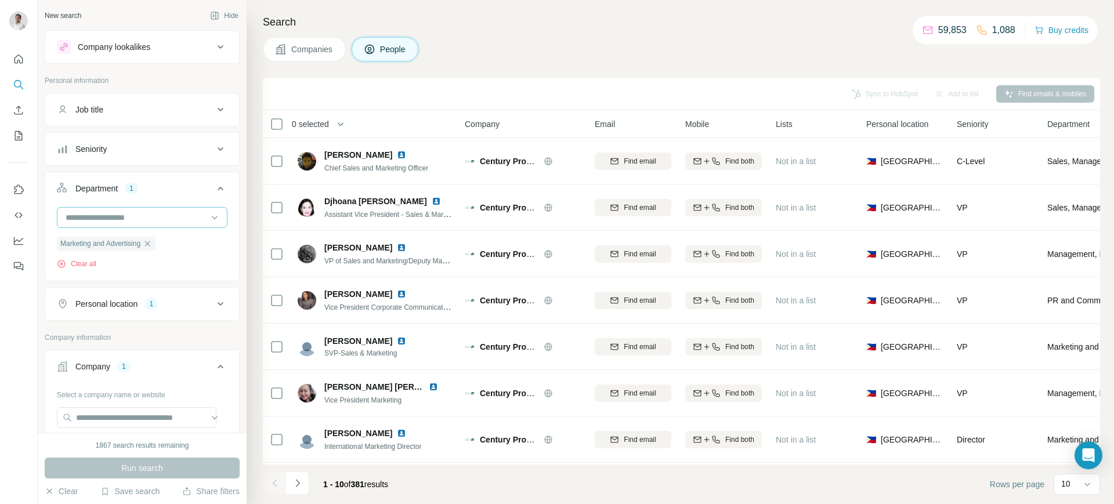
click at [135, 214] on input at bounding box center [135, 217] width 143 height 13
click at [128, 244] on div "PR and Communications" at bounding box center [137, 252] width 154 height 21
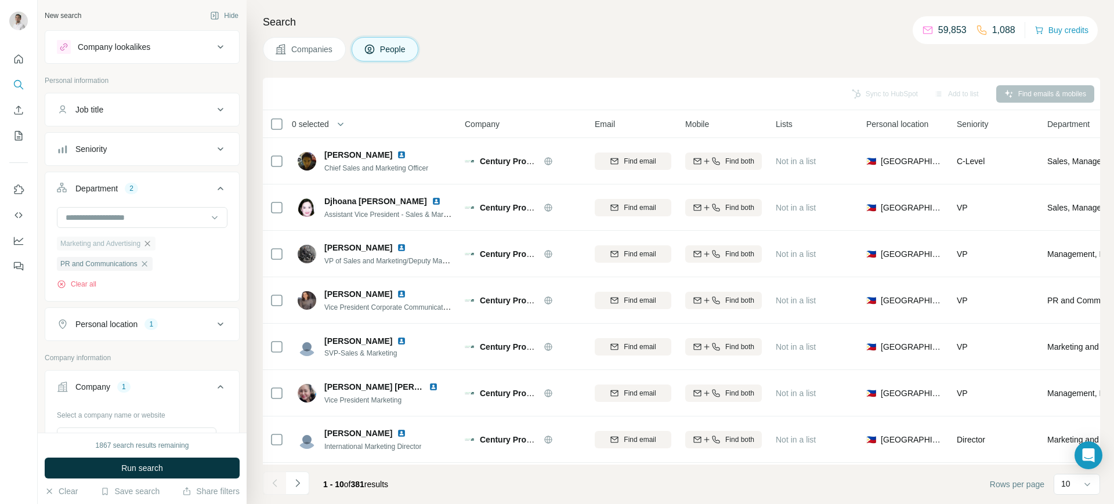
click at [150, 242] on icon "button" at bounding box center [147, 243] width 5 height 5
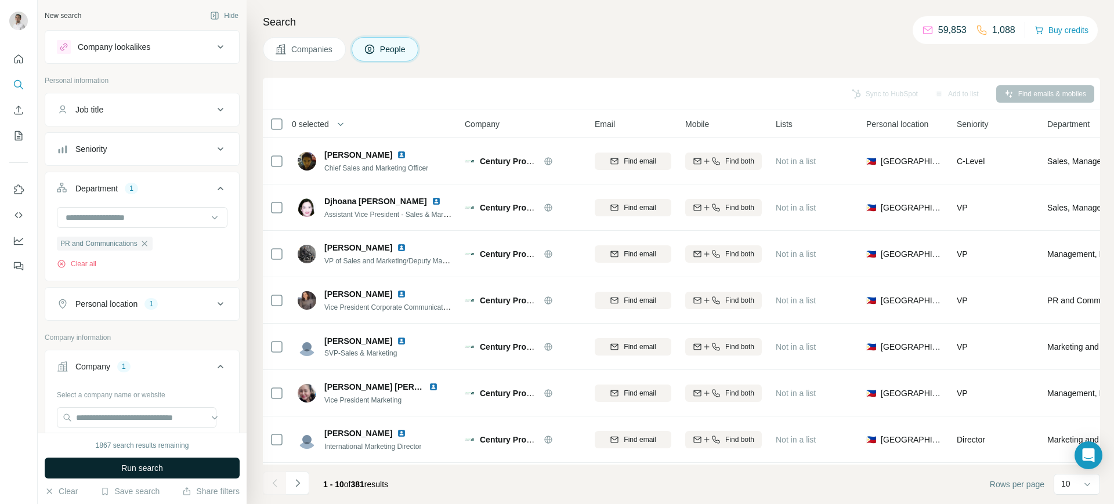
click at [154, 465] on span "Run search" at bounding box center [142, 469] width 42 height 12
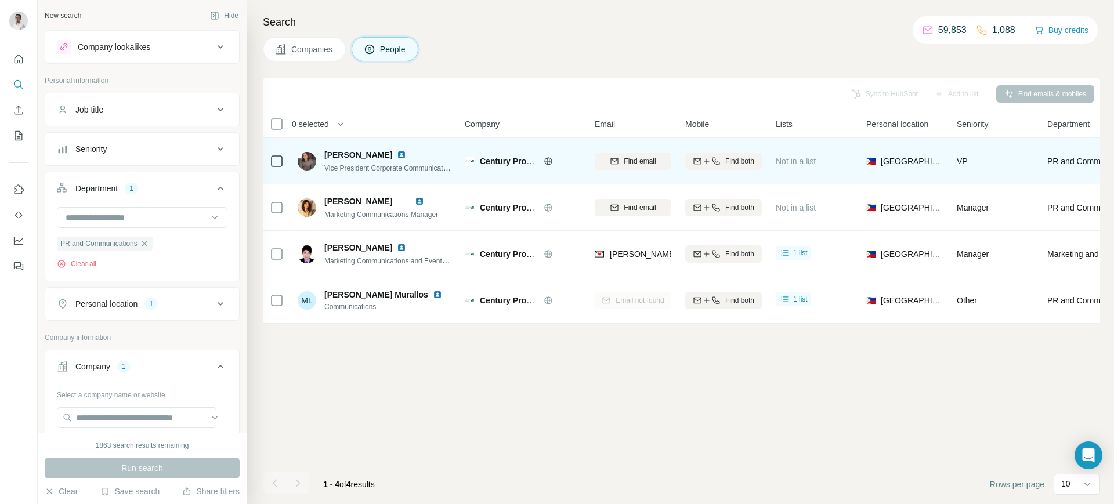
click at [397, 152] on img at bounding box center [401, 154] width 9 height 9
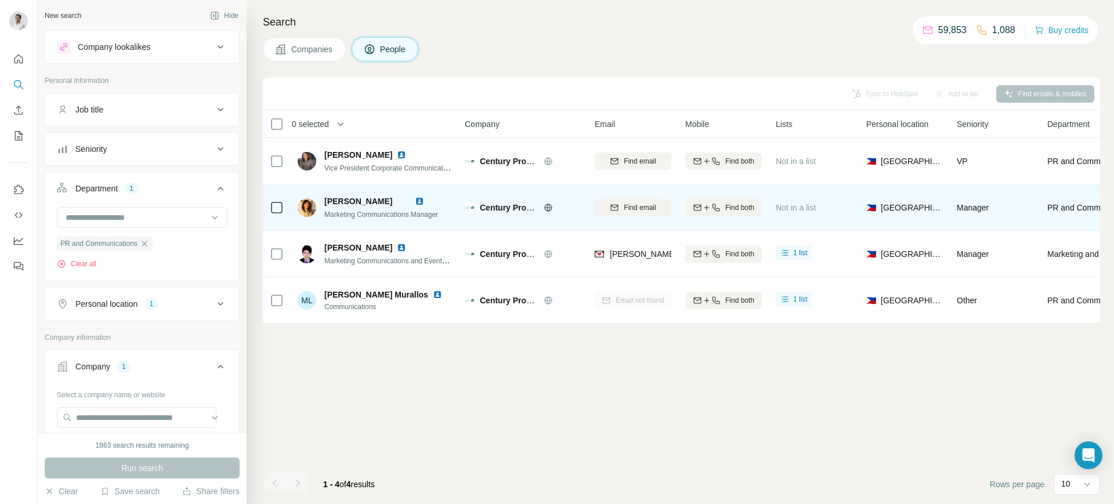
click at [424, 200] on img at bounding box center [419, 201] width 9 height 9
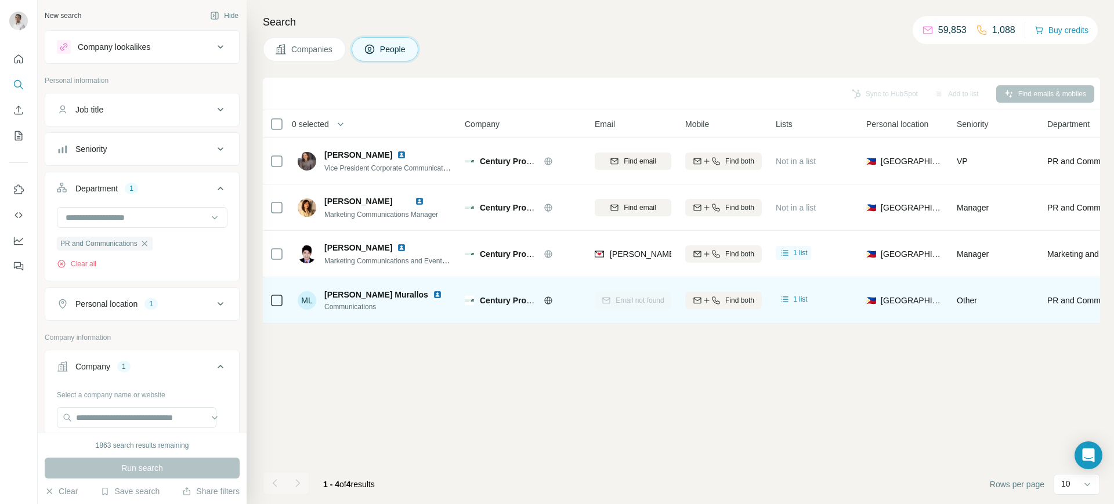
click at [433, 293] on img at bounding box center [437, 294] width 9 height 9
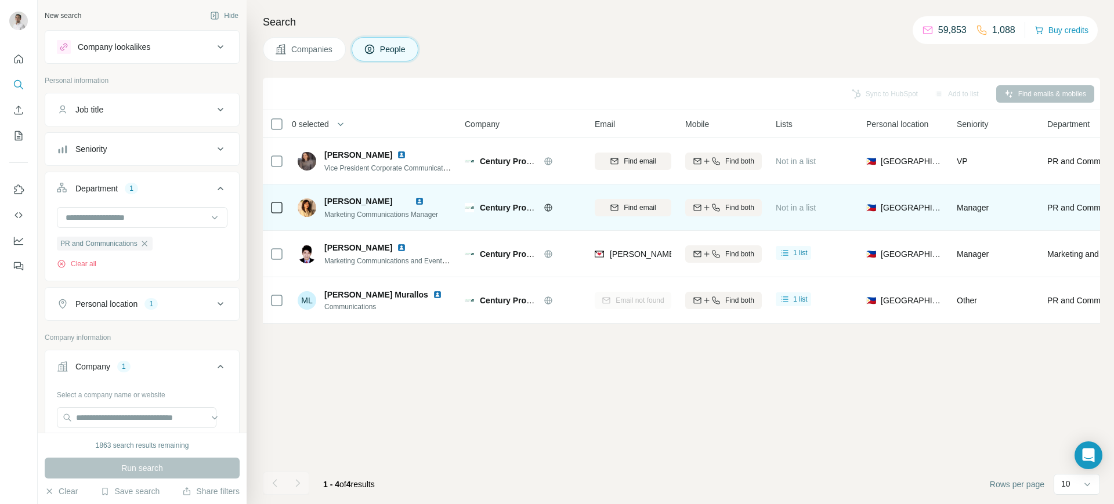
click at [424, 199] on img at bounding box center [419, 201] width 9 height 9
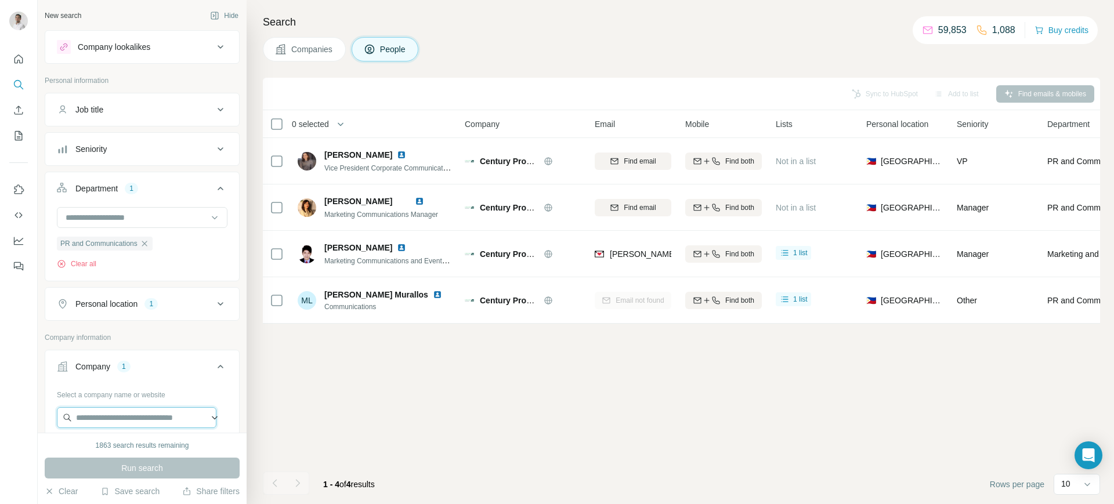
click at [128, 415] on input "text" at bounding box center [137, 417] width 160 height 21
paste input "**********"
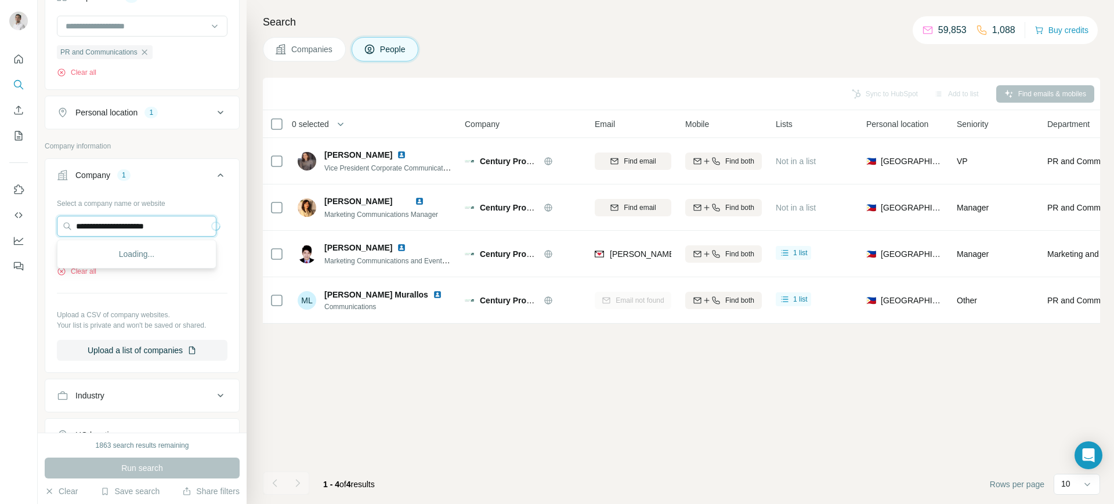
scroll to position [196, 0]
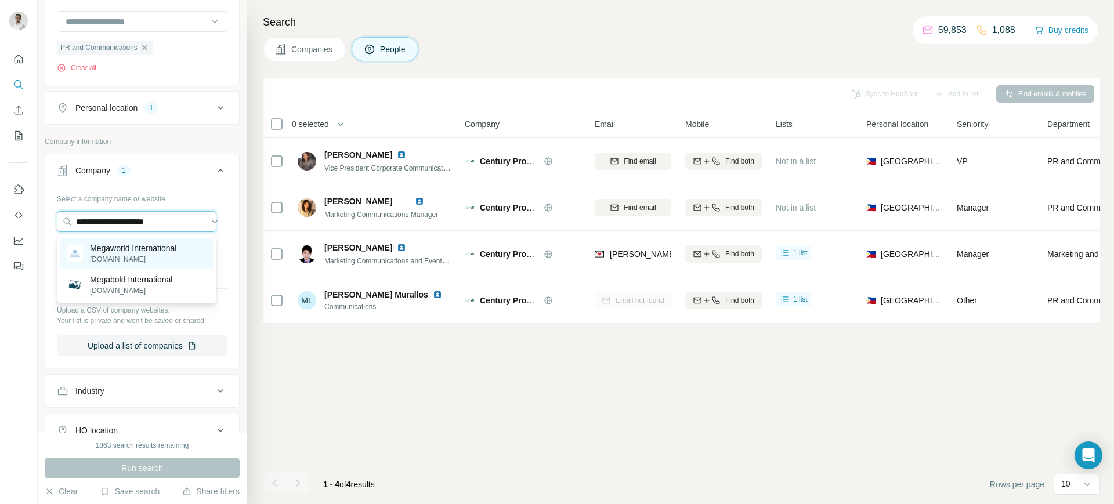
type input "**********"
click at [127, 251] on p "Megaworld International" at bounding box center [133, 249] width 86 height 12
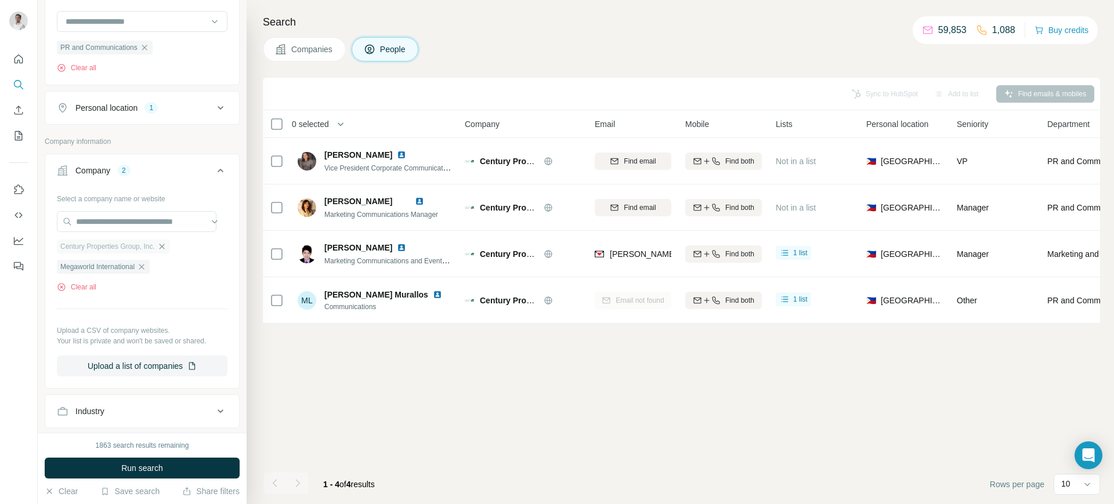
click at [165, 248] on icon "button" at bounding box center [161, 246] width 9 height 9
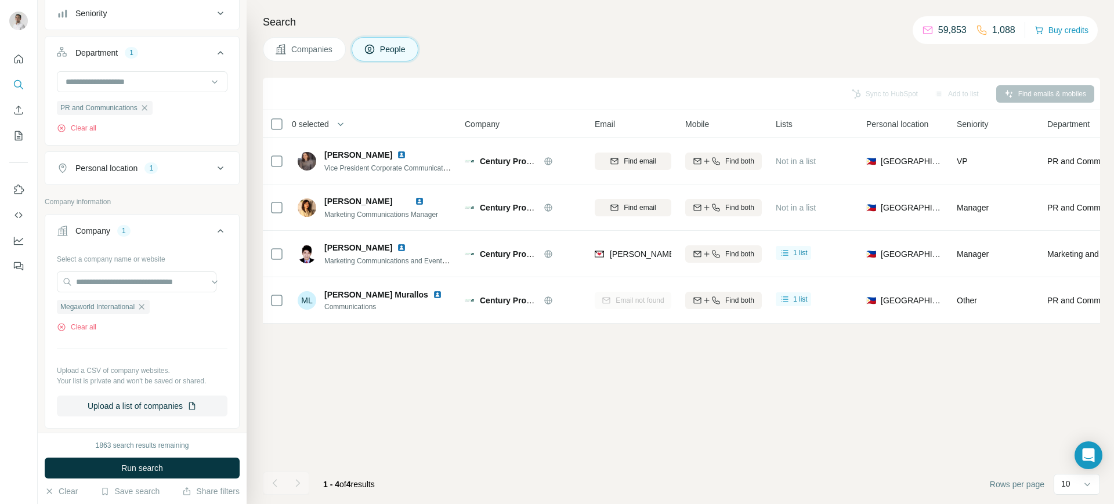
scroll to position [89, 0]
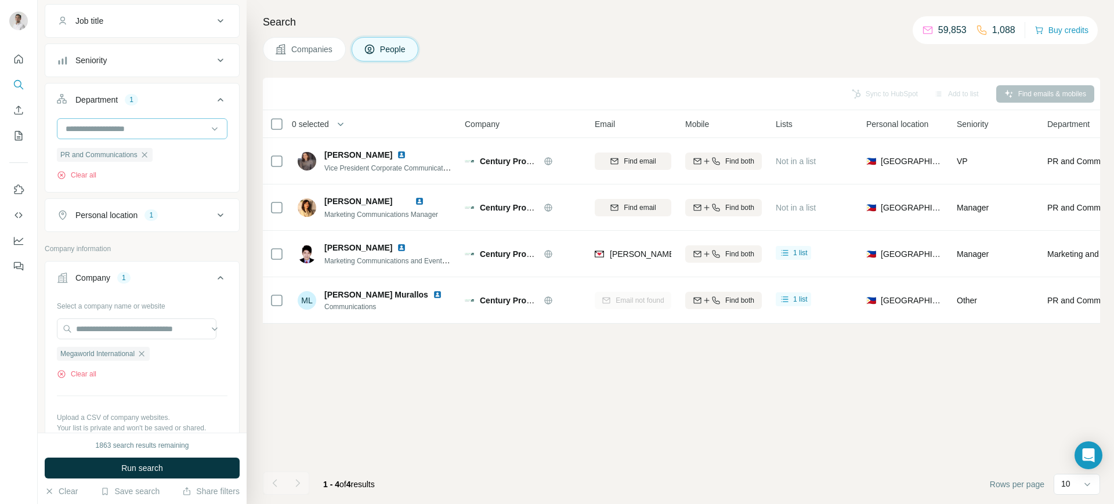
click at [100, 125] on input at bounding box center [135, 128] width 143 height 13
click at [139, 212] on p "Marketing and Advertising" at bounding box center [113, 216] width 93 height 12
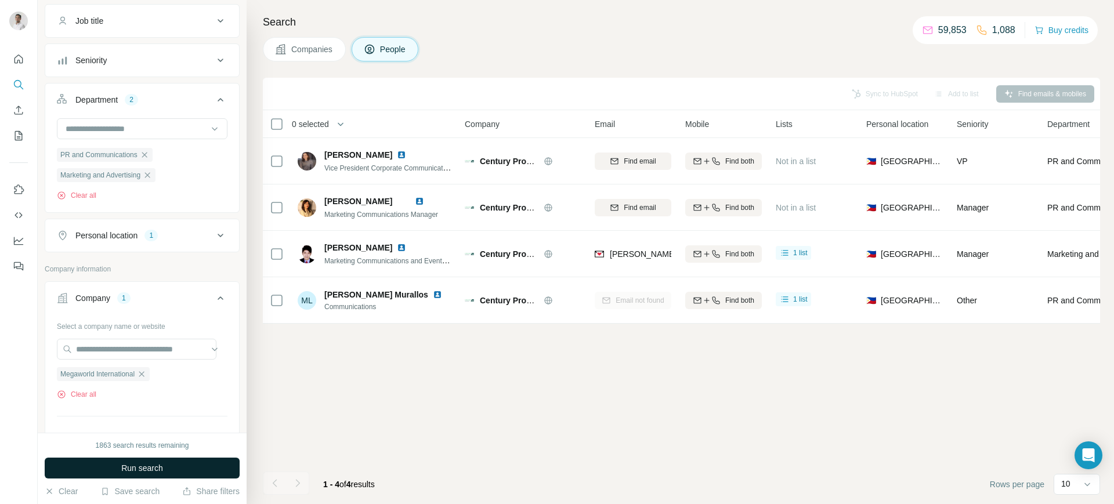
click at [140, 467] on span "Run search" at bounding box center [142, 469] width 42 height 12
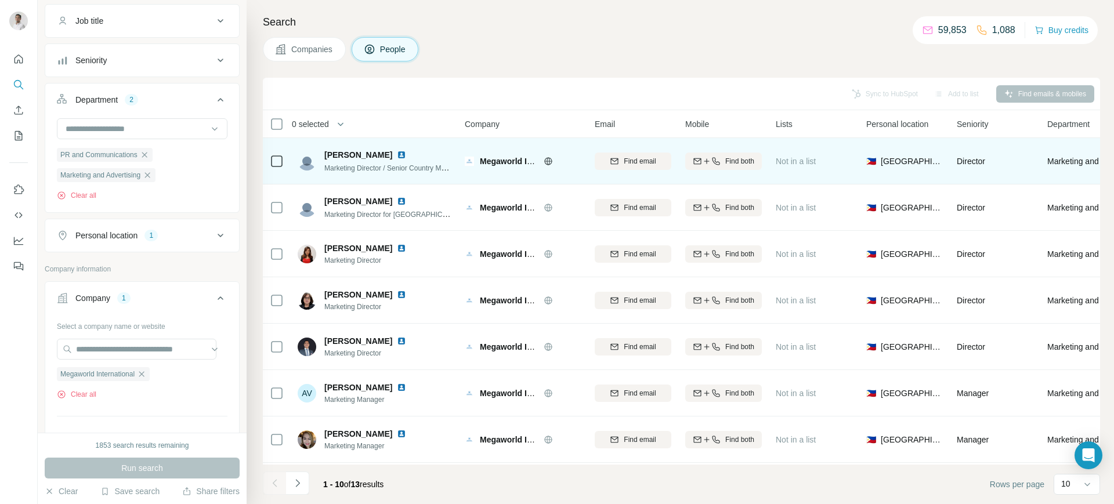
click at [406, 155] on img at bounding box center [401, 154] width 9 height 9
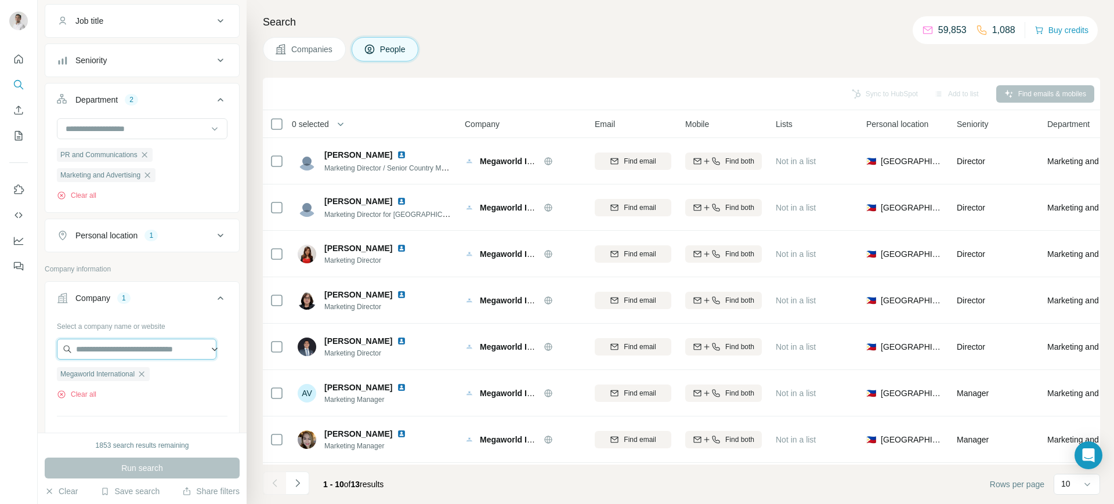
click at [135, 348] on input "text" at bounding box center [137, 349] width 160 height 21
paste input "**********"
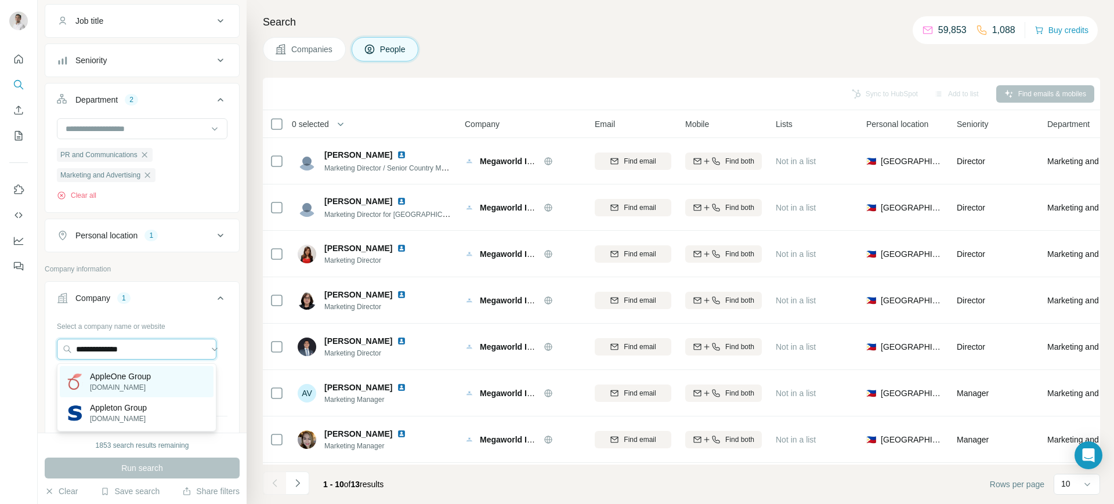
type input "**********"
click at [132, 383] on p "[DOMAIN_NAME]" at bounding box center [120, 388] width 61 height 10
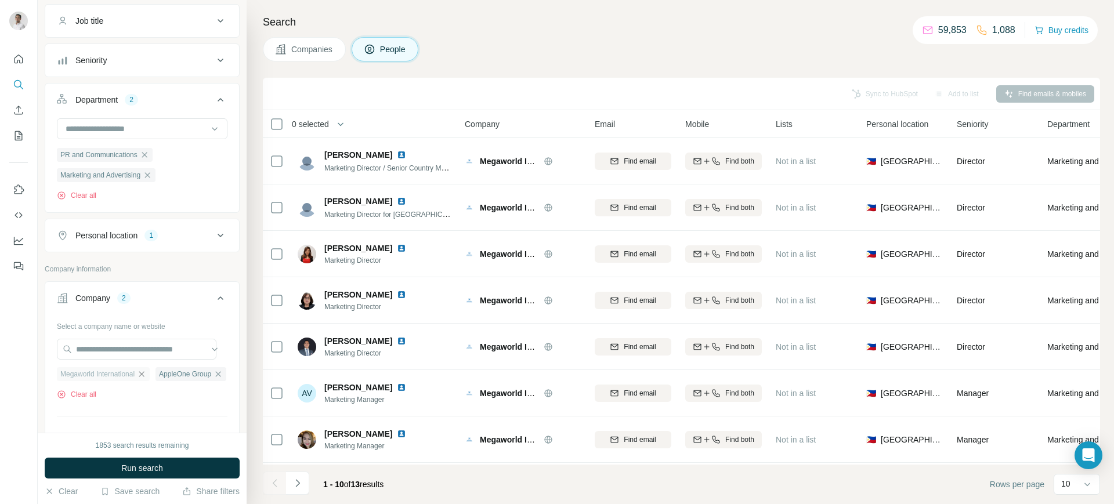
click at [145, 376] on icon "button" at bounding box center [141, 373] width 5 height 5
click at [146, 461] on button "Run search" at bounding box center [142, 468] width 195 height 21
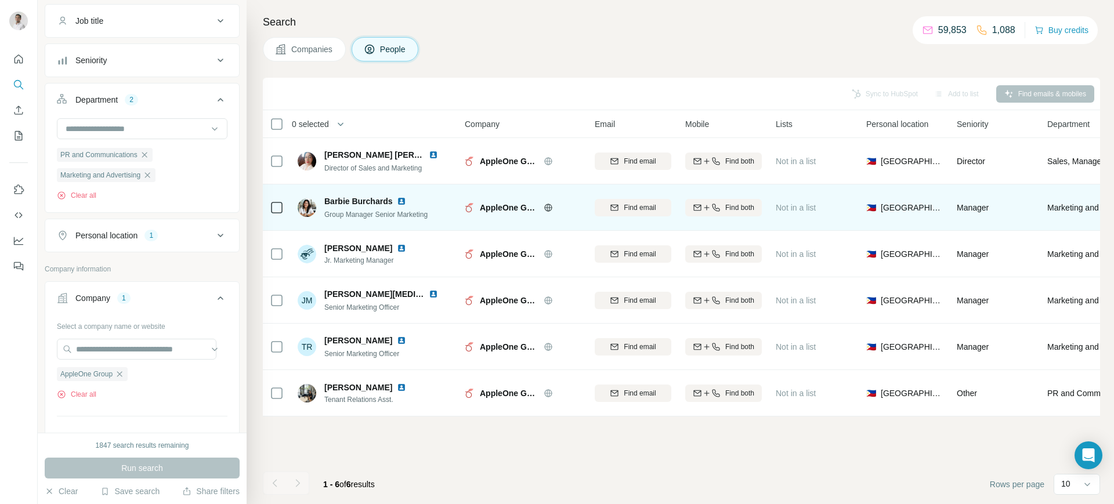
click at [364, 200] on span "Barbie Burchards" at bounding box center [358, 202] width 68 height 12
copy span "Barbie Burchards"
click at [403, 201] on img at bounding box center [401, 201] width 9 height 9
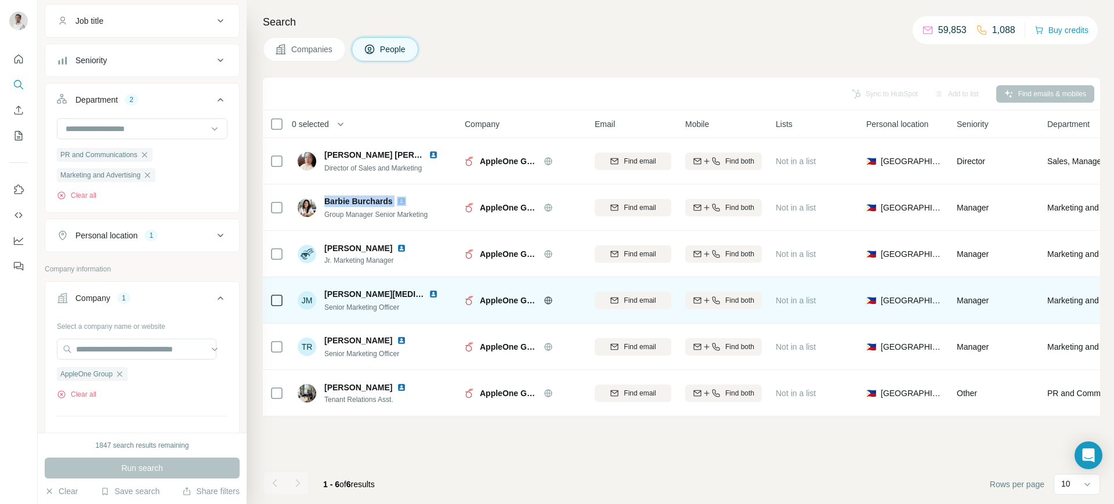
click at [434, 291] on img at bounding box center [433, 294] width 9 height 9
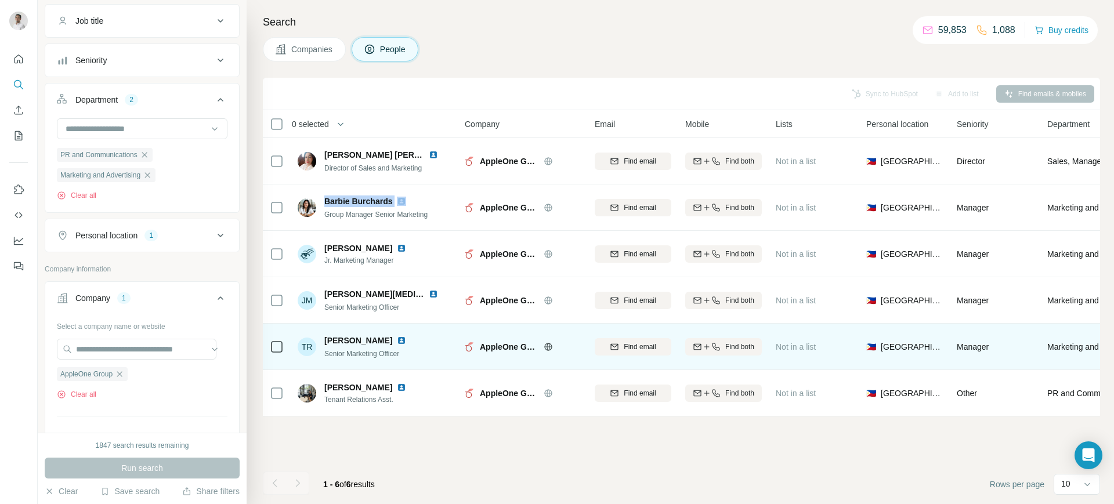
click at [397, 341] on img at bounding box center [401, 340] width 9 height 9
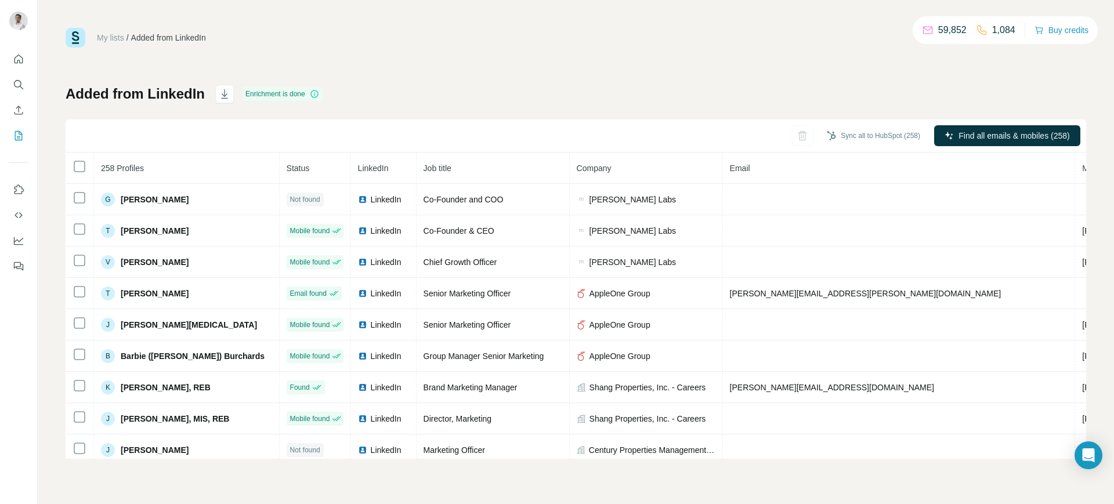
click at [552, 55] on div "My lists / Added from LinkedIn 59,852 1,084 Buy credits Added from LinkedIn Enr…" at bounding box center [576, 243] width 1021 height 431
